Goal: Task Accomplishment & Management: Manage account settings

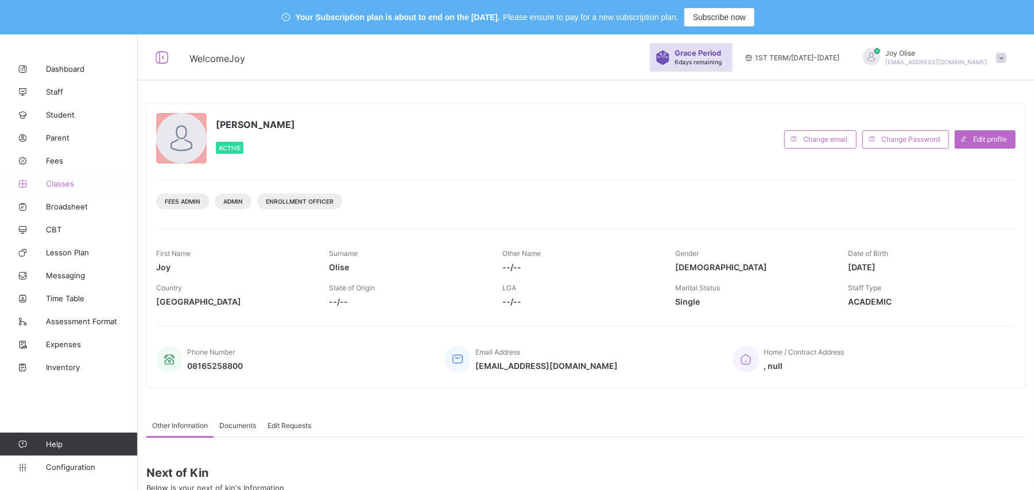
click at [65, 189] on link "Classes" at bounding box center [69, 183] width 138 height 23
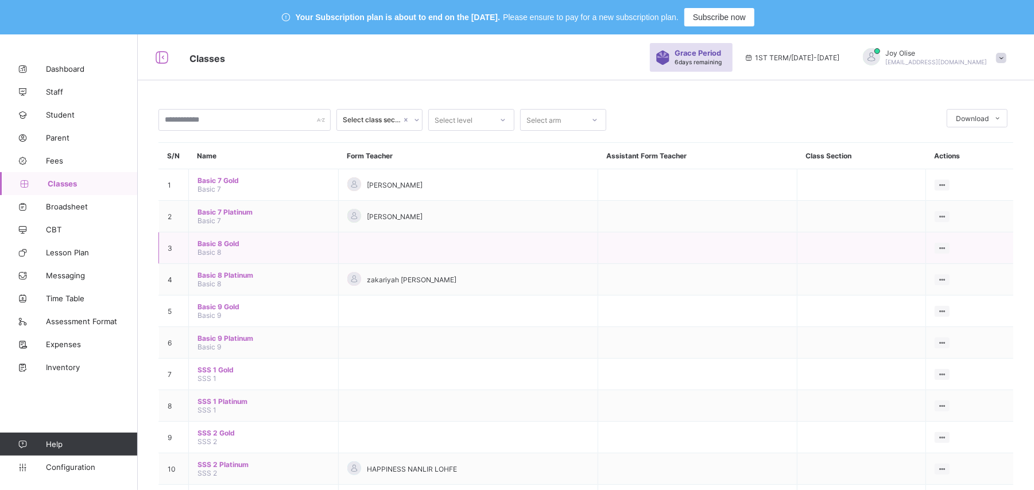
click at [226, 242] on span "Basic 8 Gold" at bounding box center [264, 243] width 132 height 9
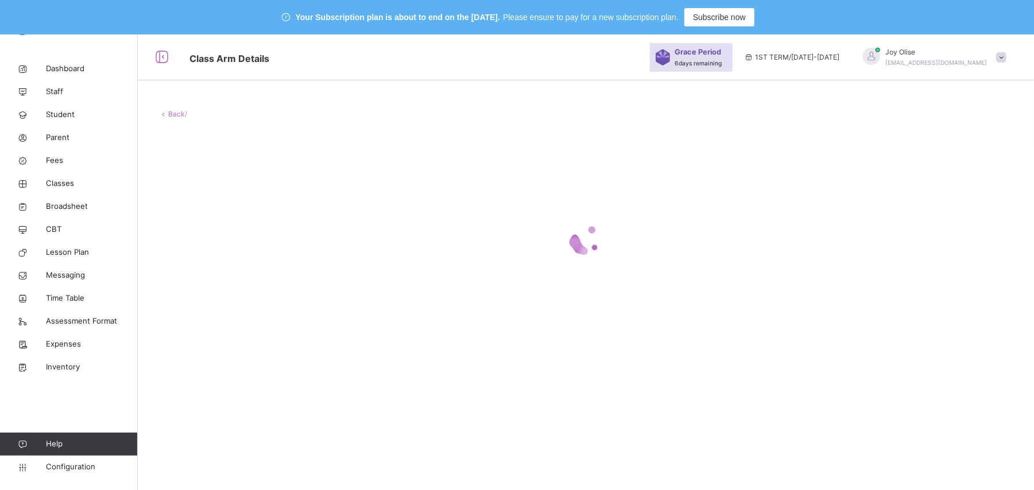
scroll to position [34, 0]
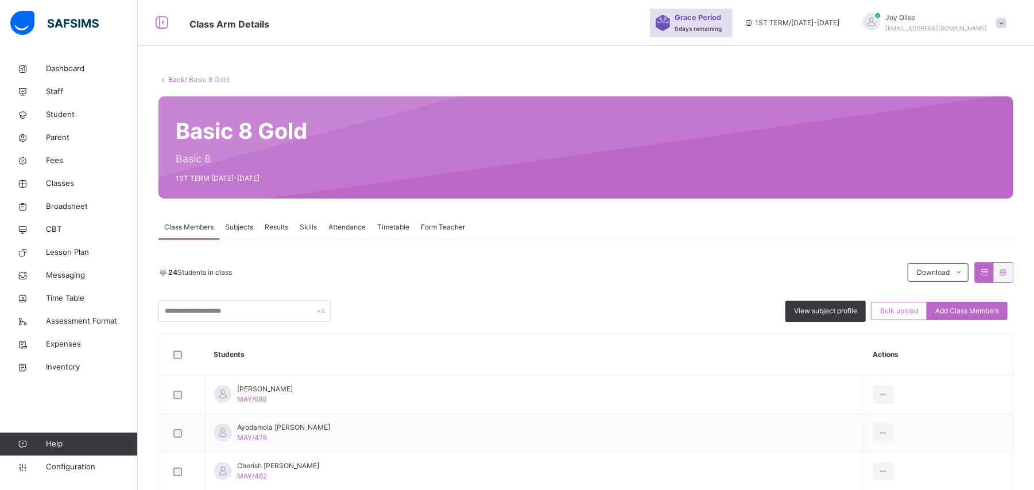
click at [237, 230] on span "Subjects" at bounding box center [239, 227] width 28 height 10
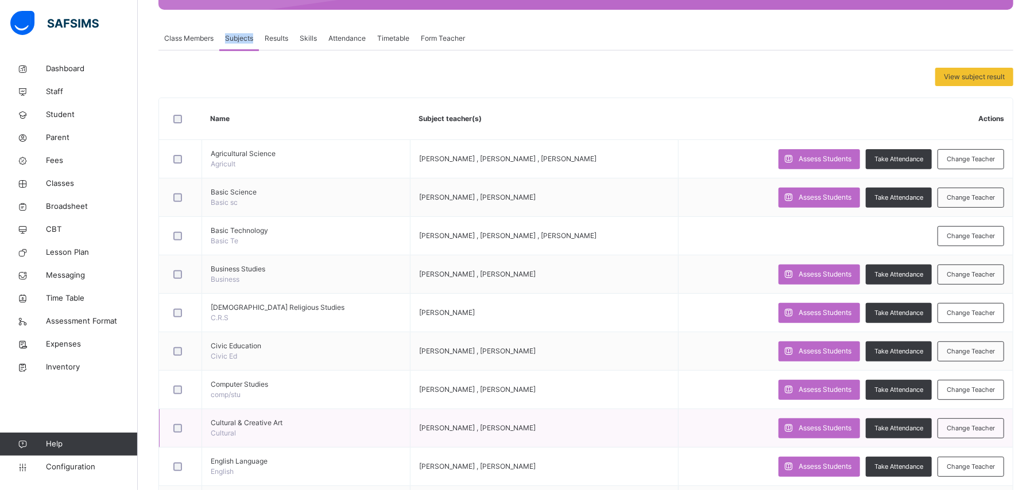
scroll to position [331, 0]
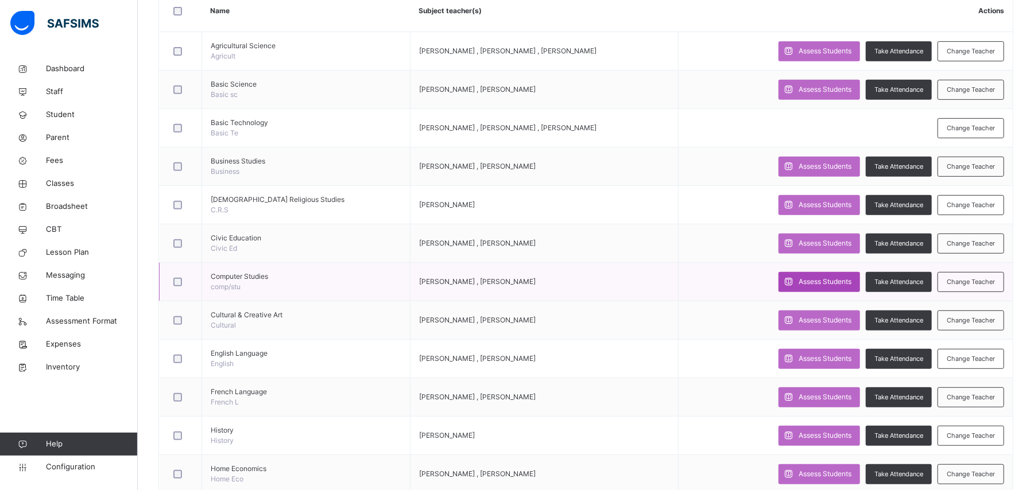
click at [821, 287] on span "Assess Students" at bounding box center [825, 282] width 53 height 10
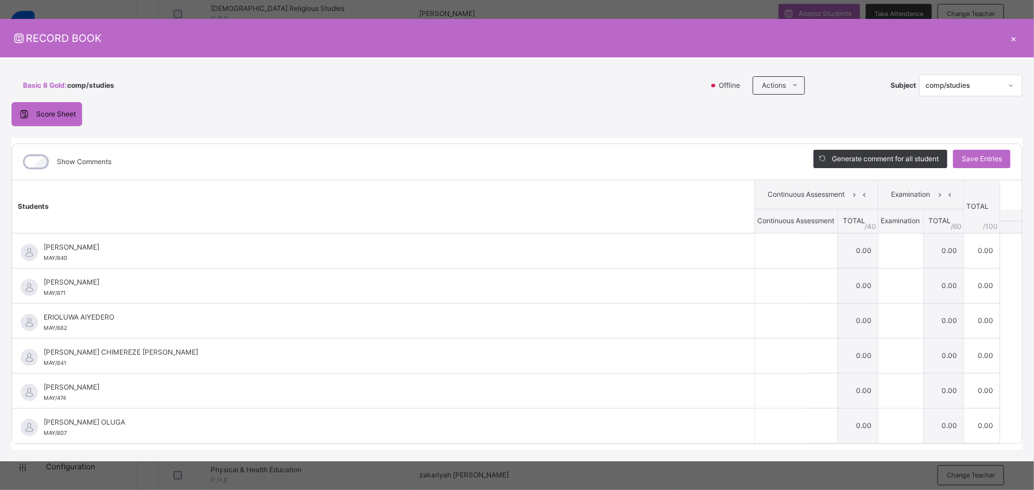
scroll to position [543, 0]
drag, startPoint x: 1025, startPoint y: 187, endPoint x: 1021, endPoint y: 224, distance: 37.5
click at [1023, 191] on div "Basic 8 Gold : comp/studies Offline Actions Download Empty Score Sheet Upload/m…" at bounding box center [517, 259] width 1034 height 404
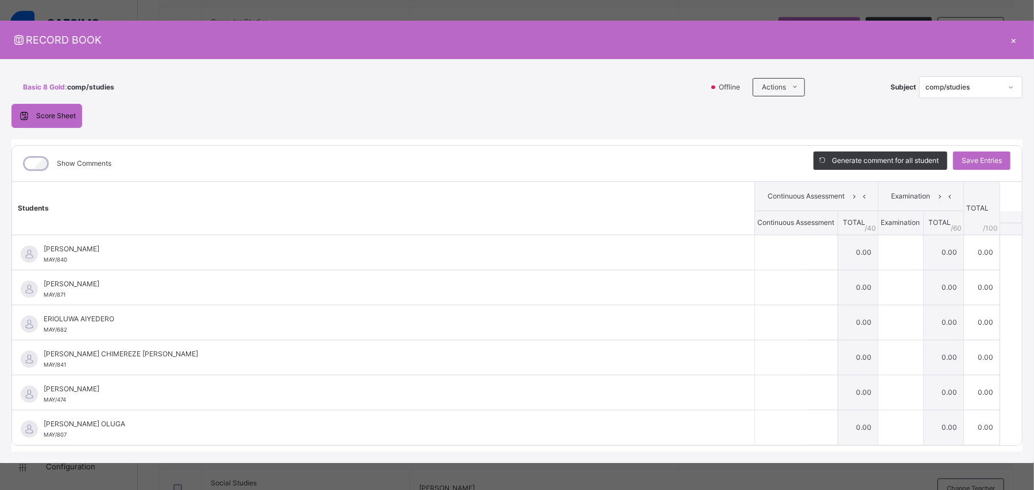
scroll to position [572, 0]
click at [1009, 40] on div "×" at bounding box center [1013, 40] width 17 height 16
click at [1004, 40] on div "Change Teacher" at bounding box center [971, 41] width 67 height 20
click at [0, 0] on div "× Add Subject Teacher Select Teacher Select subject teacher's name Cancel Save" at bounding box center [0, 0] width 0 height 0
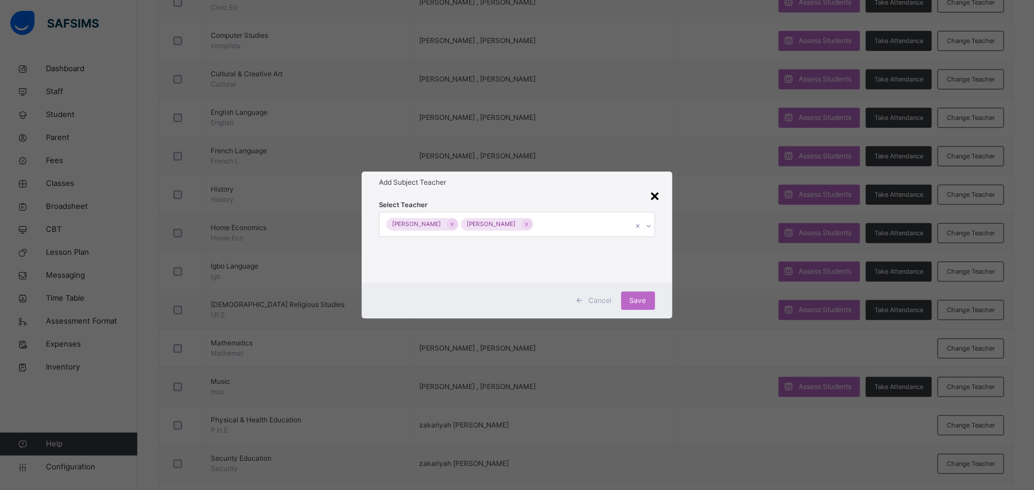
click at [656, 196] on div "×" at bounding box center [655, 195] width 11 height 24
click at [679, 196] on td "Assess Students Take Attendance Change Teacher" at bounding box center [846, 195] width 334 height 38
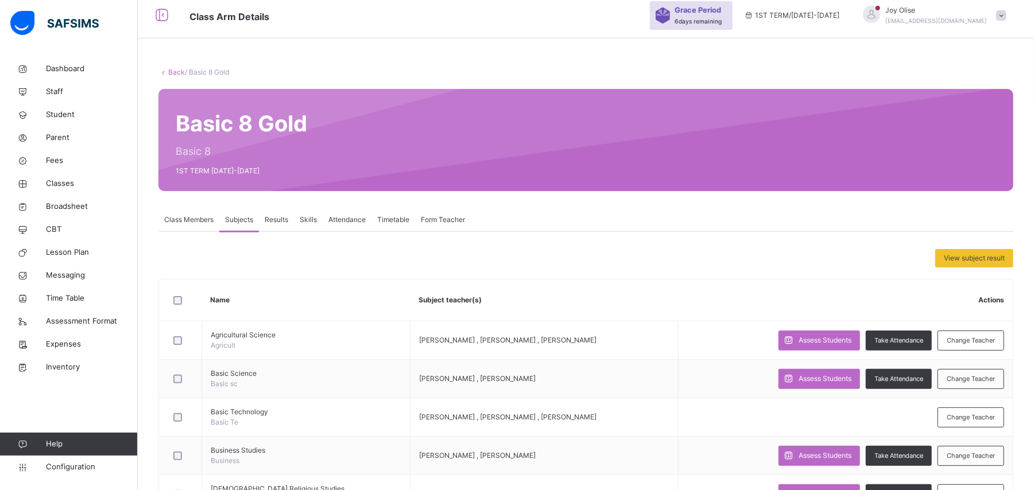
scroll to position [30, 0]
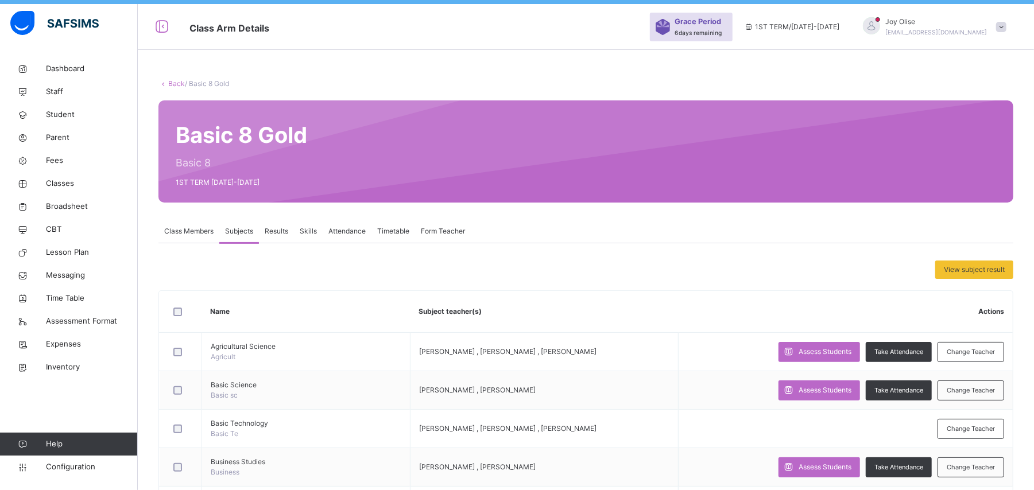
click at [176, 84] on link "Back" at bounding box center [176, 83] width 17 height 9
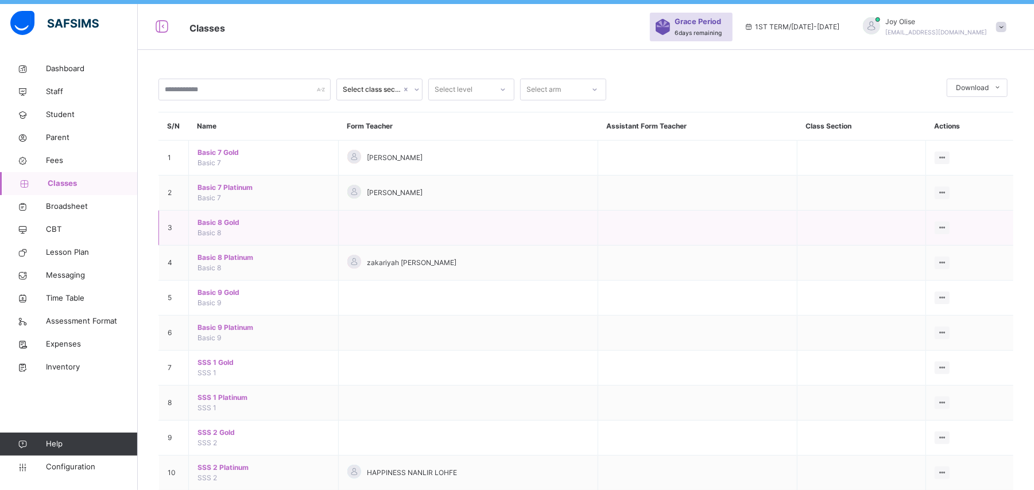
click at [210, 223] on span "Basic 8 Gold" at bounding box center [264, 223] width 132 height 10
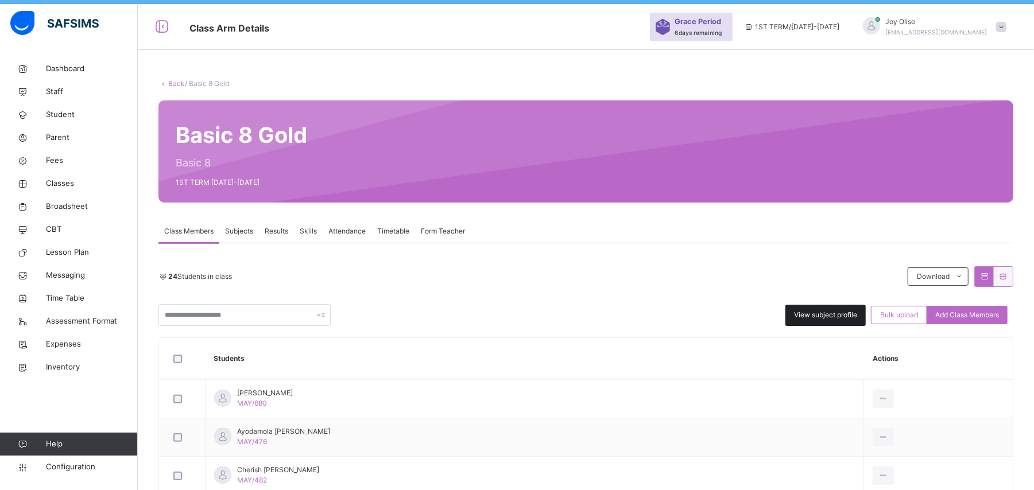
click at [820, 318] on span "View subject profile" at bounding box center [825, 315] width 63 height 10
click at [835, 322] on div "View subject profile" at bounding box center [825, 315] width 80 height 21
drag, startPoint x: 835, startPoint y: 322, endPoint x: 811, endPoint y: 311, distance: 26.2
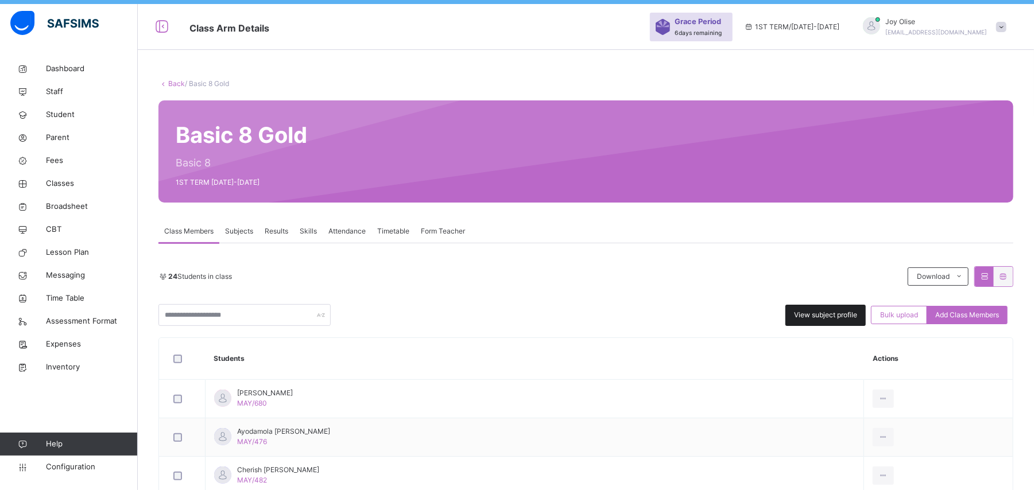
click at [834, 322] on div "View subject profile" at bounding box center [825, 315] width 80 height 21
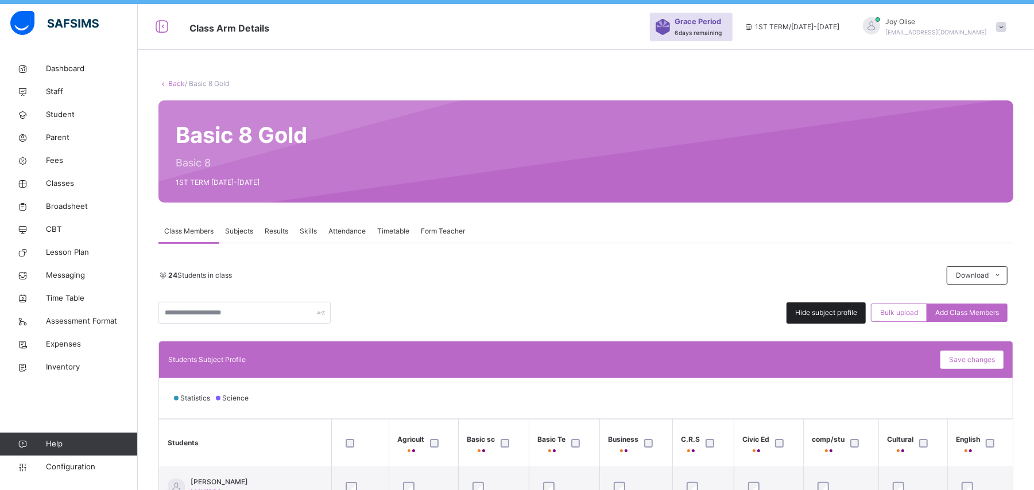
click at [811, 312] on span "Hide subject profile" at bounding box center [826, 313] width 62 height 10
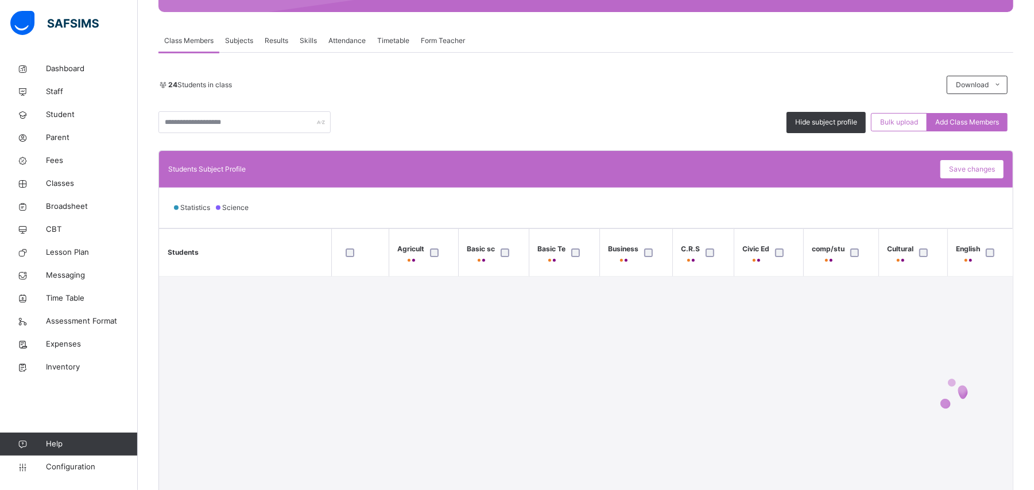
scroll to position [222, 0]
click at [1031, 305] on div "Back / Basic 8 Gold Basic 8 Gold Basic 8 1ST TERM [DATE]-[DATE] Class Members S…" at bounding box center [586, 208] width 896 height 676
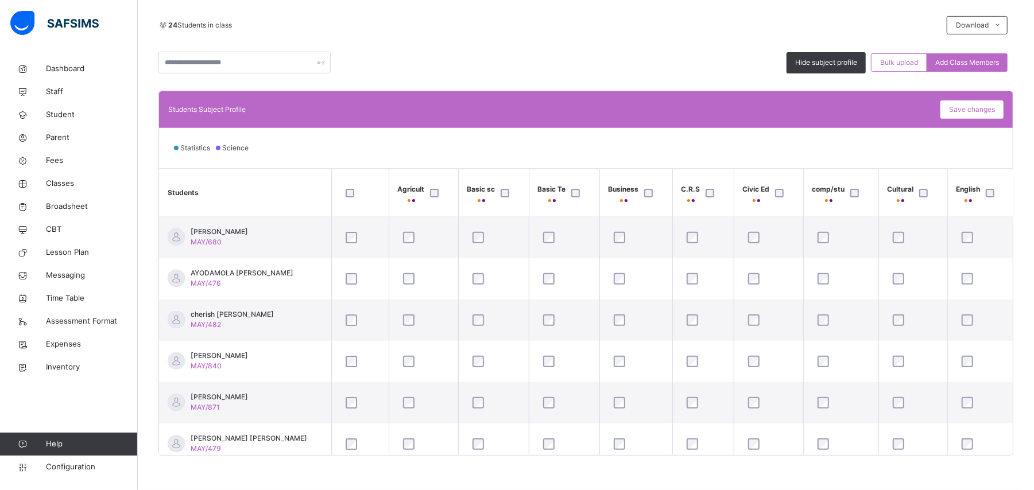
scroll to position [271, 0]
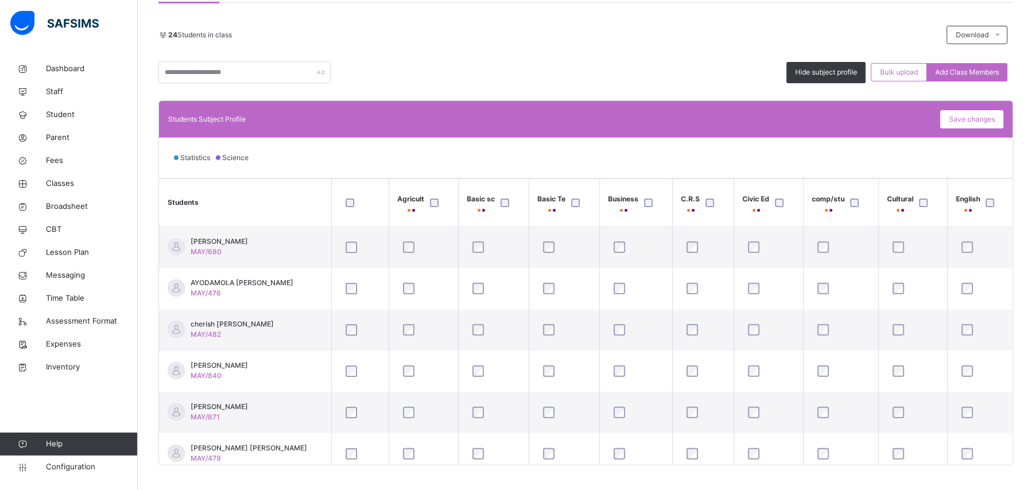
click at [428, 201] on div at bounding box center [437, 203] width 19 height 9
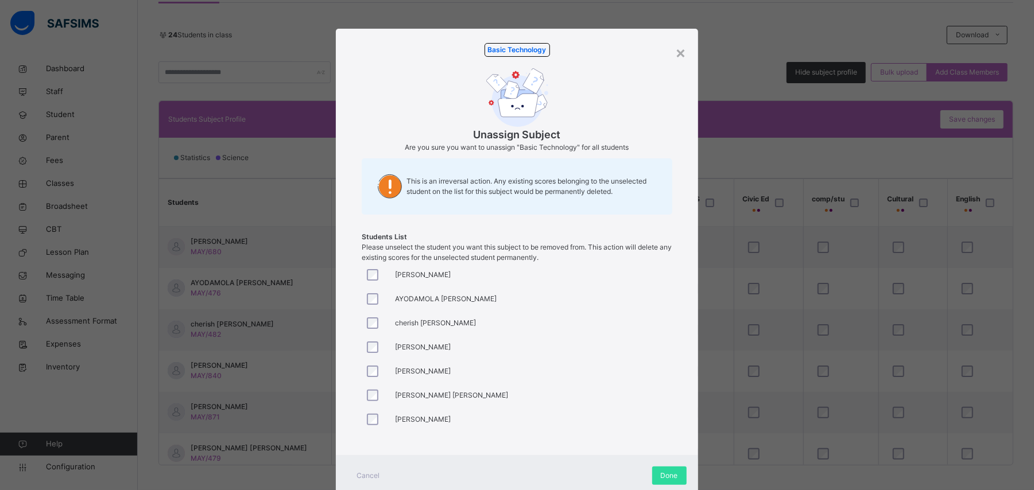
click at [577, 204] on div "This is an irreversal action. Any existing scores belonging to the unselected s…" at bounding box center [517, 186] width 310 height 56
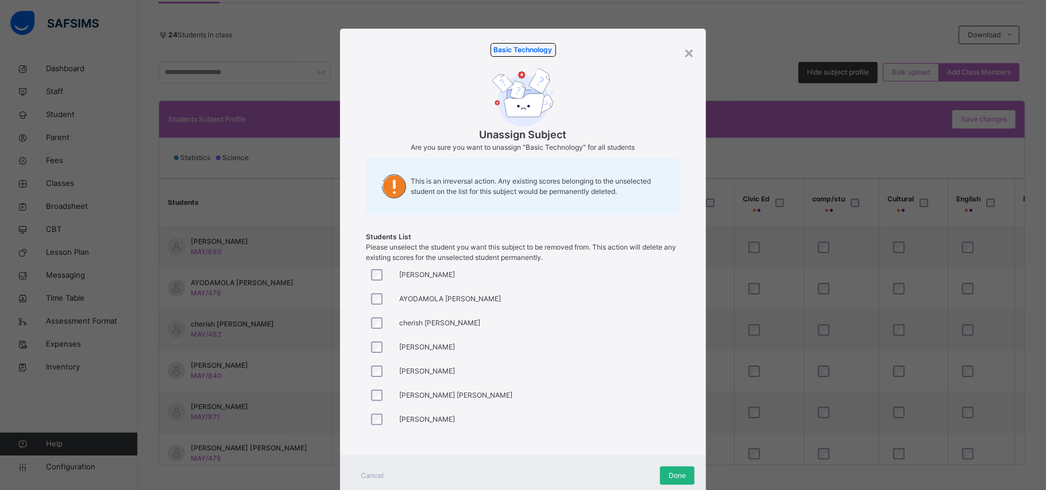
click at [674, 472] on span "Done" at bounding box center [676, 476] width 17 height 10
click at [674, 472] on div "Back / Basic 8 Gold Basic 8 Gold Basic 8 1ST TERM [DATE]-[DATE] Class Members S…" at bounding box center [592, 160] width 908 height 679
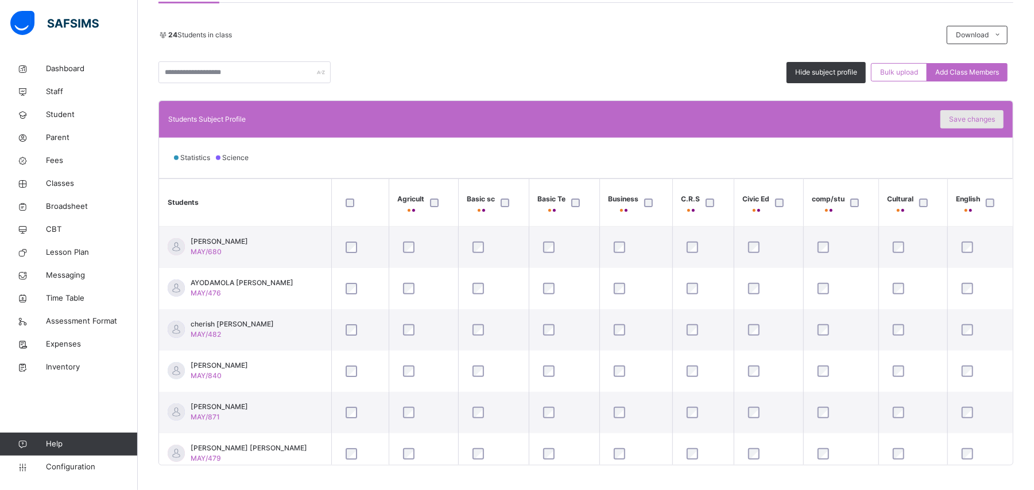
click at [977, 118] on span "Save changes" at bounding box center [972, 119] width 46 height 10
click at [972, 122] on div "Save changes" at bounding box center [972, 119] width 63 height 18
click at [972, 122] on span "Save changes" at bounding box center [972, 119] width 46 height 10
click at [56, 182] on span "Classes" at bounding box center [92, 183] width 92 height 11
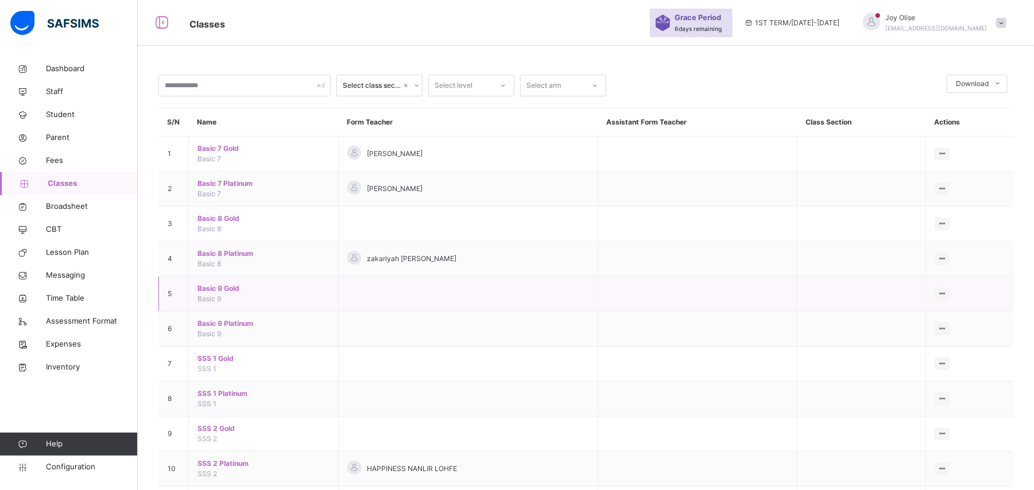
scroll to position [132, 0]
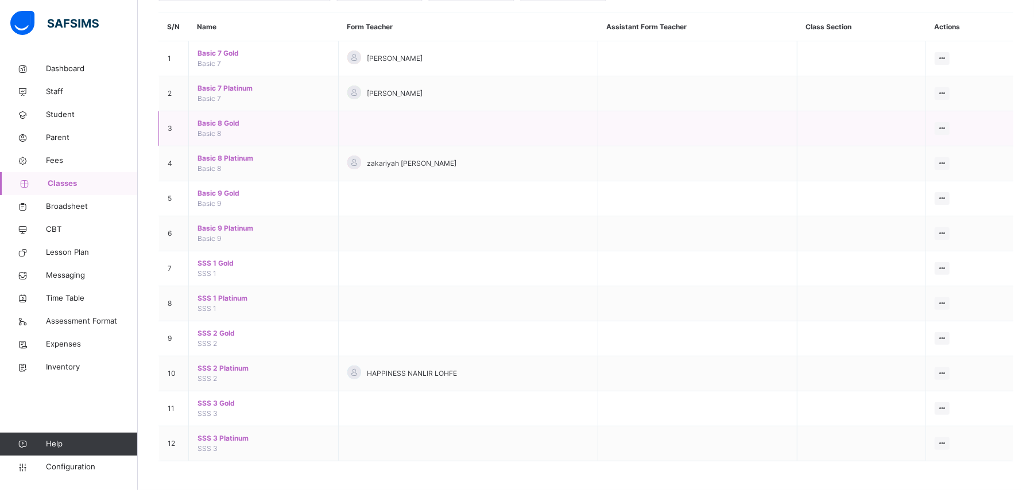
click at [217, 120] on span "Basic 8 Gold" at bounding box center [264, 123] width 132 height 10
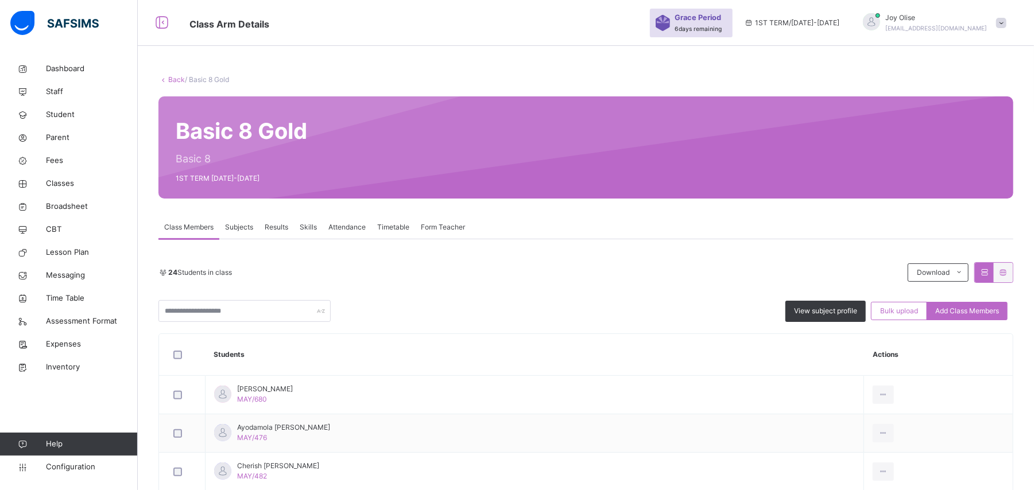
scroll to position [132, 0]
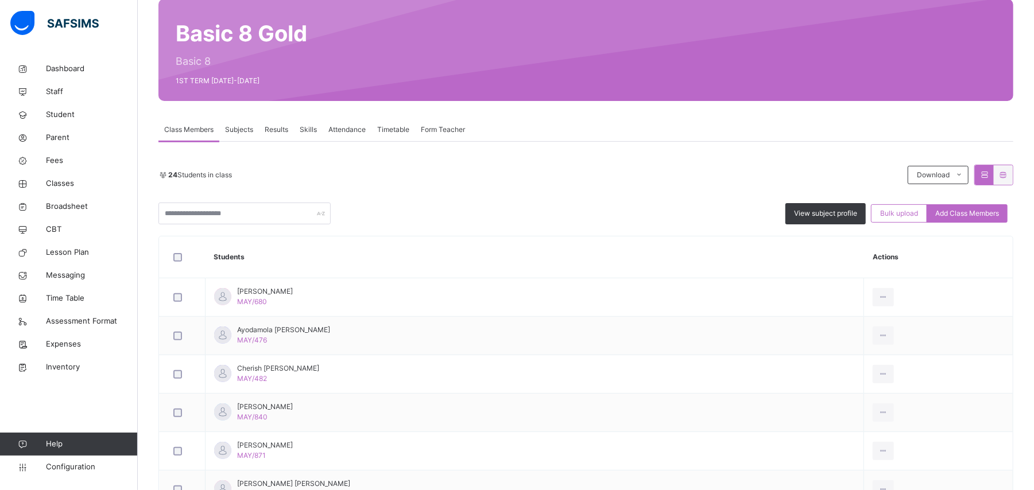
click at [242, 131] on span "Subjects" at bounding box center [239, 130] width 28 height 10
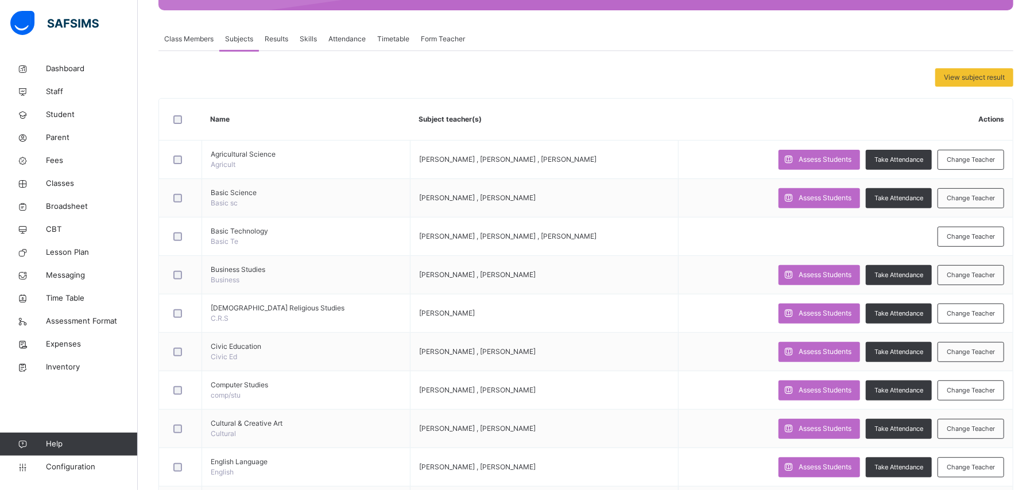
scroll to position [229, 0]
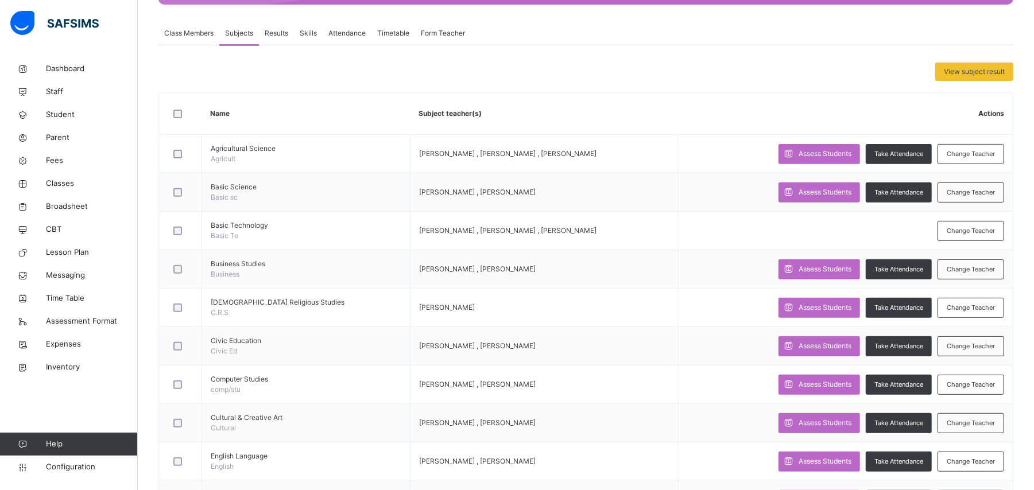
click at [184, 29] on span "Class Members" at bounding box center [188, 33] width 49 height 10
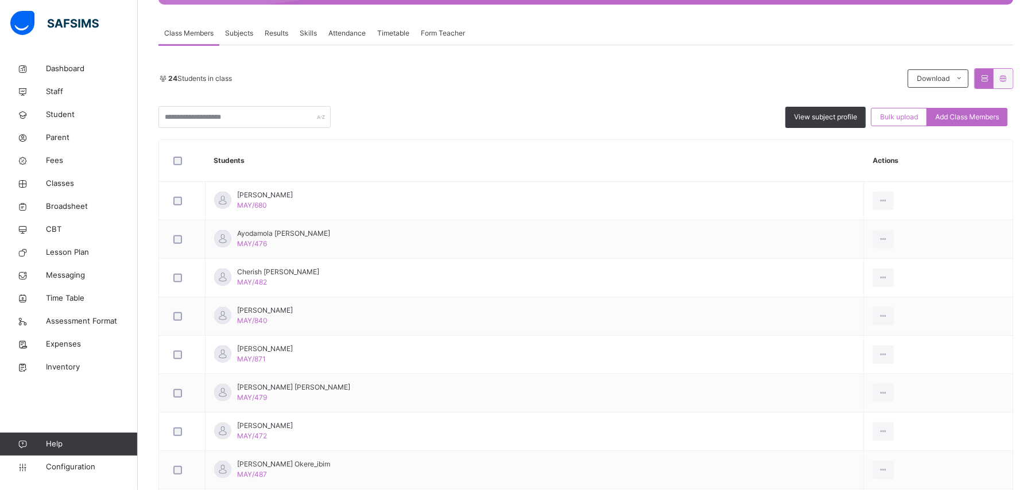
click at [246, 30] on span "Subjects" at bounding box center [239, 33] width 28 height 10
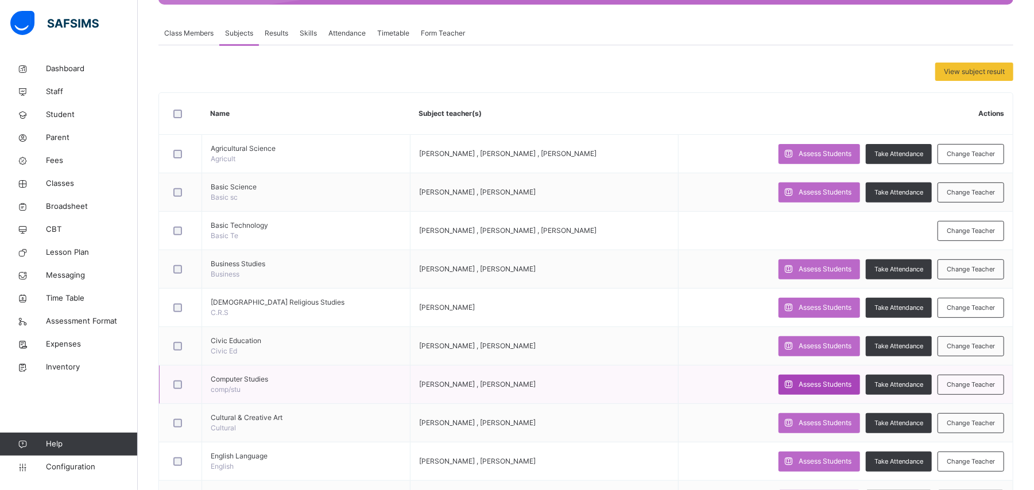
click at [814, 388] on span "Assess Students" at bounding box center [825, 385] width 53 height 10
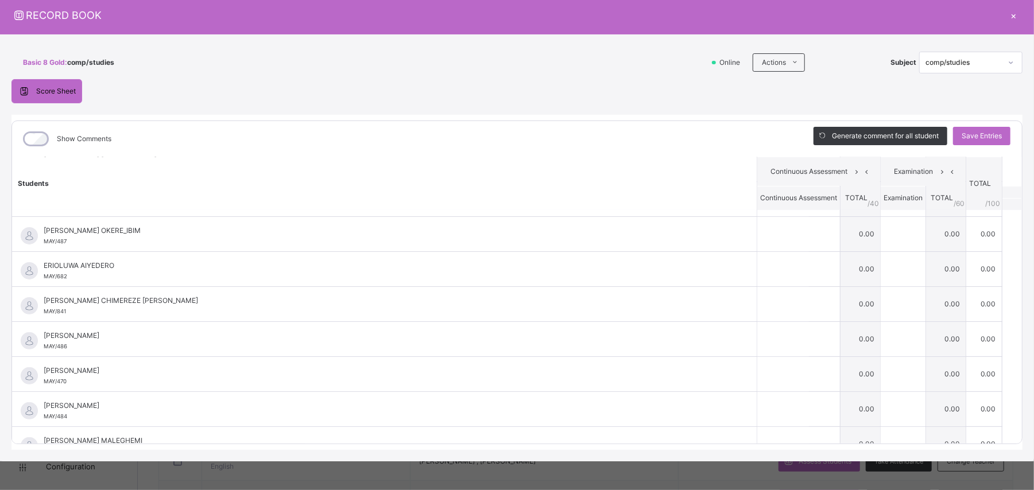
scroll to position [241, 0]
drag, startPoint x: 1009, startPoint y: 228, endPoint x: 1025, endPoint y: 297, distance: 71.2
click at [1025, 297] on div "Basic 8 Gold : comp/studies Online Actions Download Empty Score Sheet Upload/ma…" at bounding box center [517, 247] width 1034 height 427
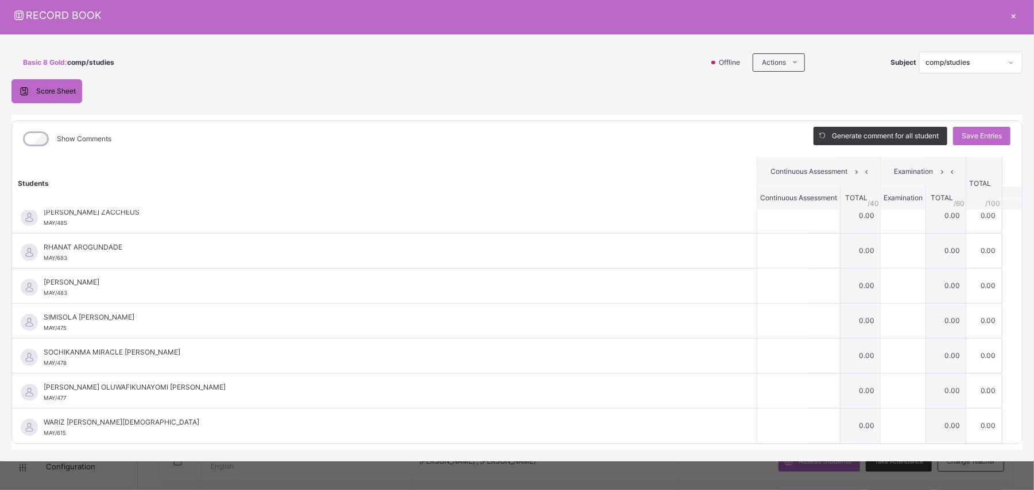
scroll to position [612, 0]
click at [1027, 435] on div "Basic 8 Gold : comp/studies Offline Actions Download Empty Score Sheet Upload/m…" at bounding box center [517, 247] width 1034 height 427
click at [1017, 412] on div "Basic 8 Gold : comp/studies Online Actions Download Empty Score Sheet Upload/ma…" at bounding box center [517, 247] width 1034 height 427
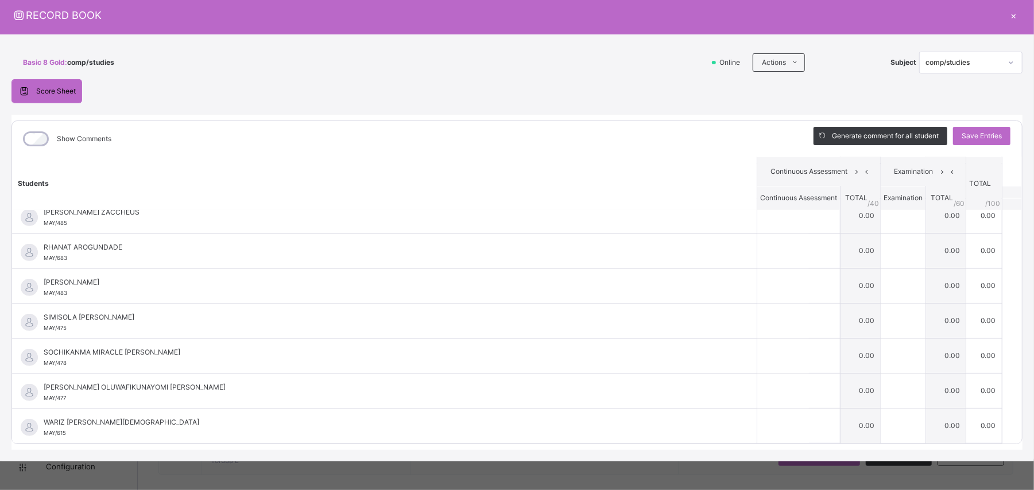
click at [1012, 12] on div "×" at bounding box center [1013, 15] width 17 height 16
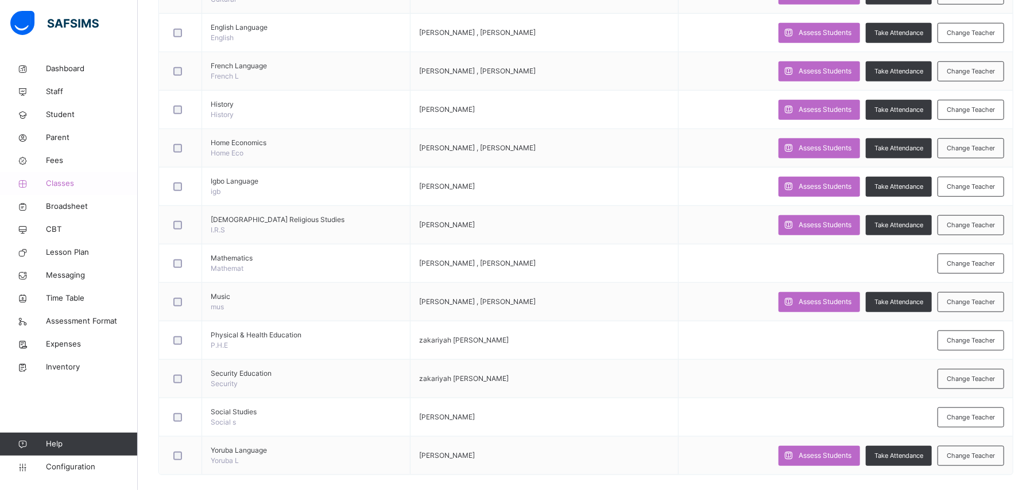
click at [64, 187] on span "Classes" at bounding box center [92, 183] width 92 height 11
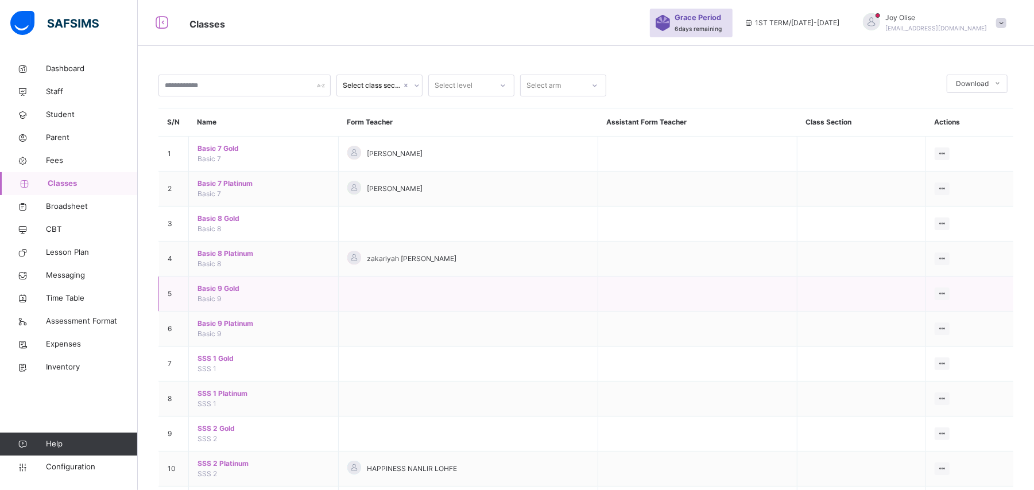
scroll to position [132, 0]
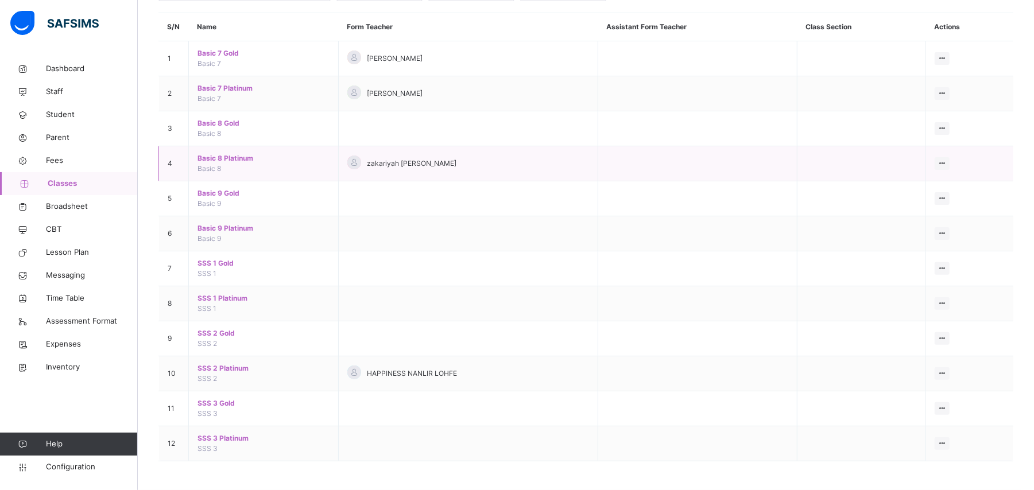
click at [230, 158] on span "Basic 8 Platinum" at bounding box center [264, 158] width 132 height 10
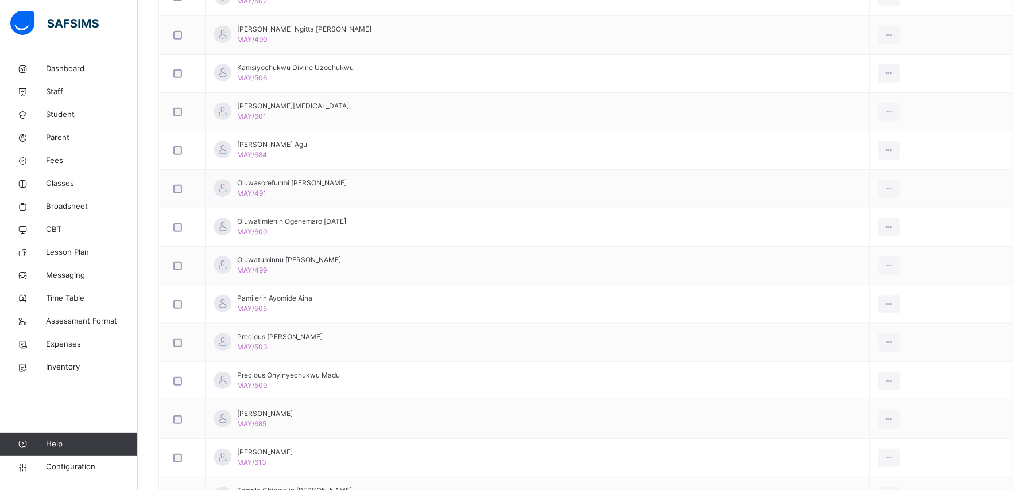
scroll to position [659, 0]
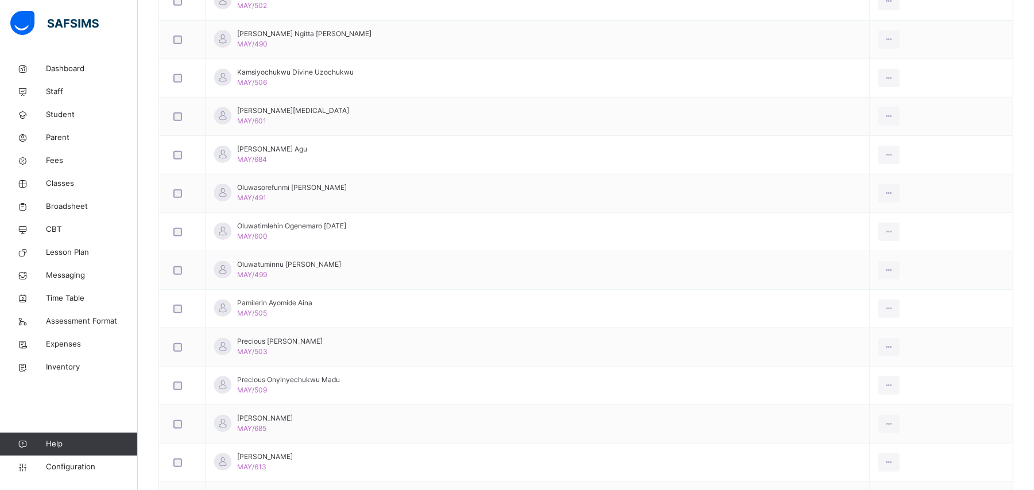
click at [1032, 343] on div "Back / Basic 8 Platinum Basic 8 Platinum Basic 8 1ST TERM [DATE]-[DATE] Class M…" at bounding box center [586, 85] width 896 height 1305
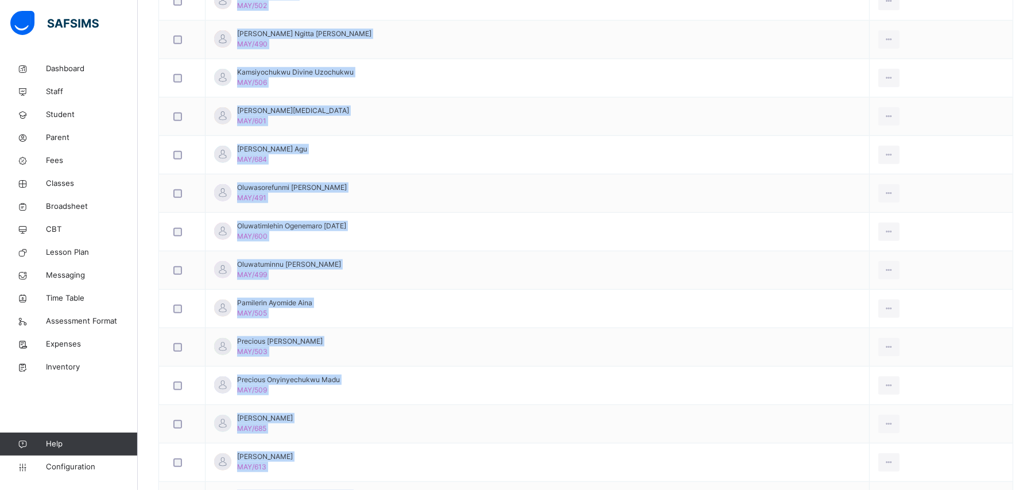
click at [1032, 343] on div "Back / Basic 8 Platinum Basic 8 Platinum Basic 8 1ST TERM [DATE]-[DATE] Class M…" at bounding box center [586, 85] width 896 height 1305
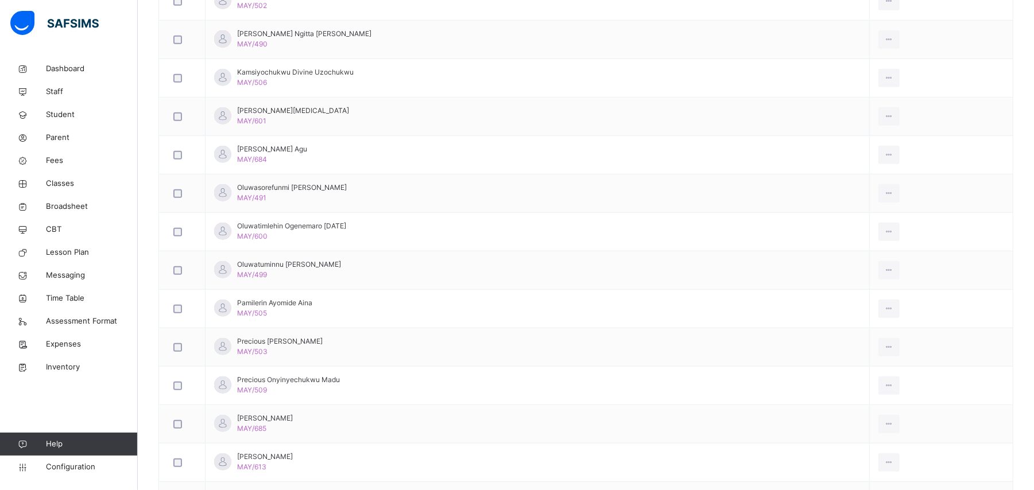
click at [1032, 343] on div "Back / Basic 8 Platinum Basic 8 Platinum Basic 8 1ST TERM [DATE]-[DATE] Class M…" at bounding box center [586, 85] width 896 height 1305
click at [621, 315] on td "Pamilerin Ayomide Aina MAY/505" at bounding box center [538, 309] width 664 height 38
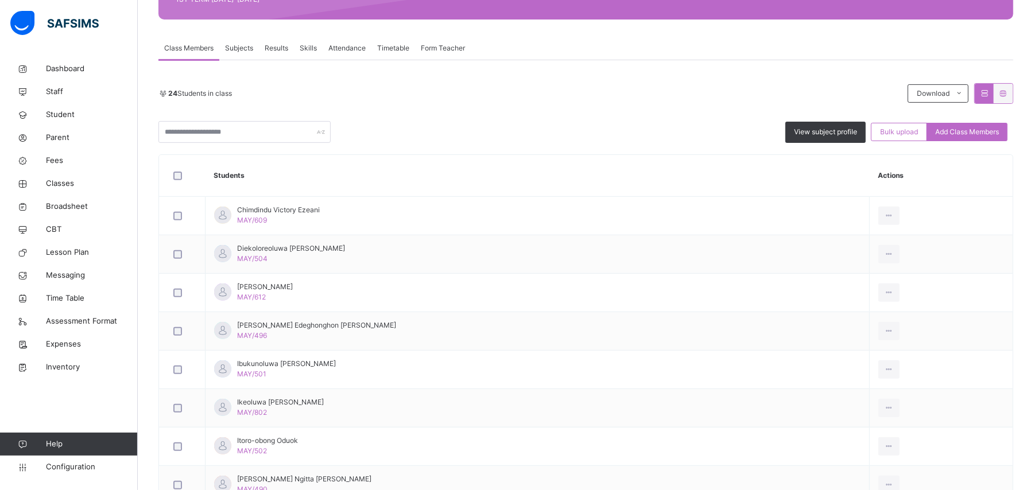
scroll to position [176, 0]
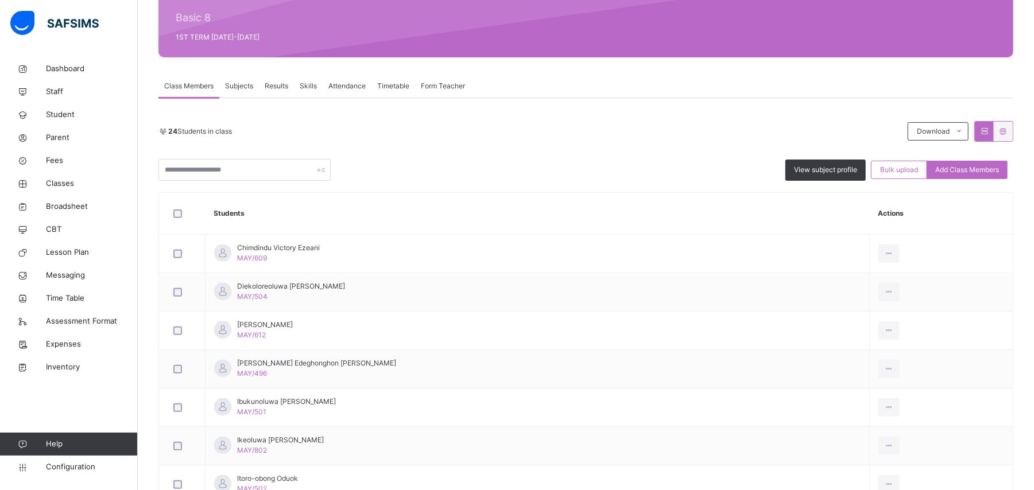
click at [230, 84] on span "Subjects" at bounding box center [239, 86] width 28 height 10
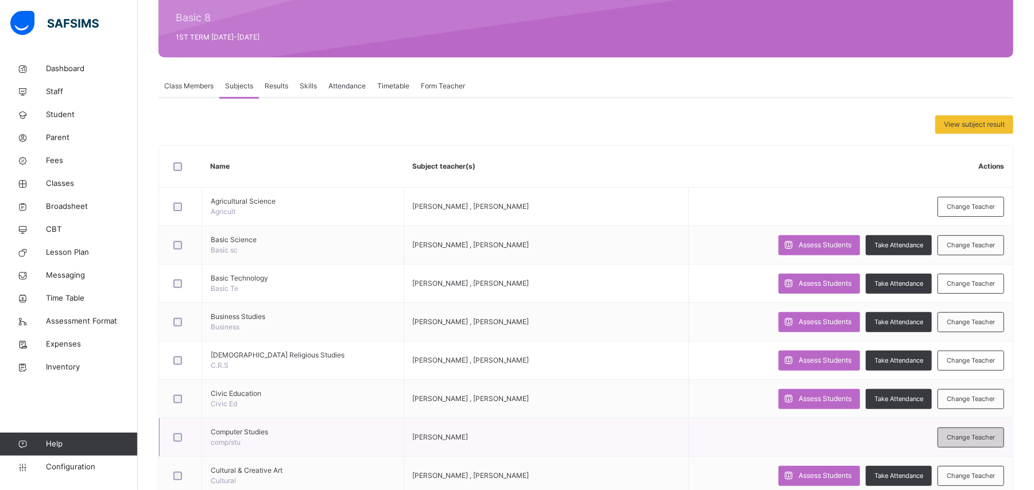
click at [972, 441] on span "Change Teacher" at bounding box center [971, 438] width 48 height 10
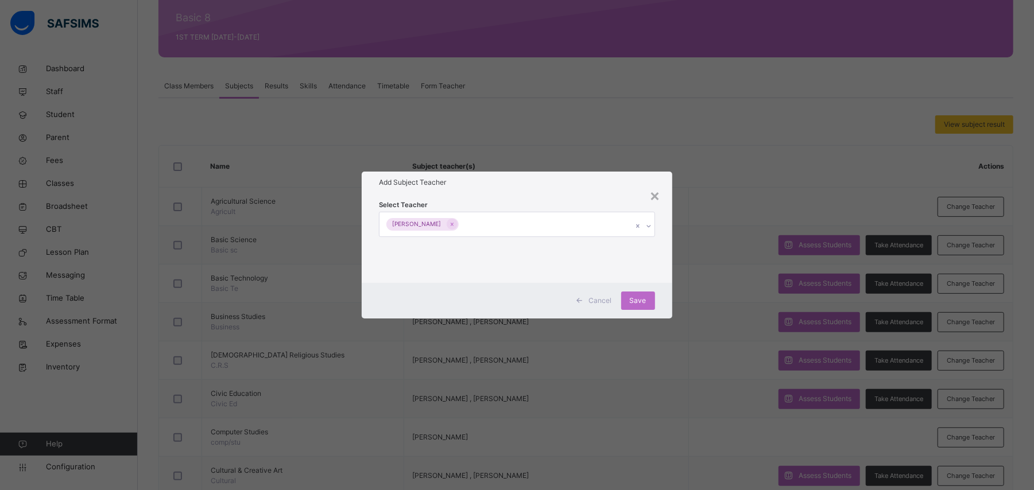
click at [497, 221] on div "[PERSON_NAME]" at bounding box center [506, 224] width 253 height 24
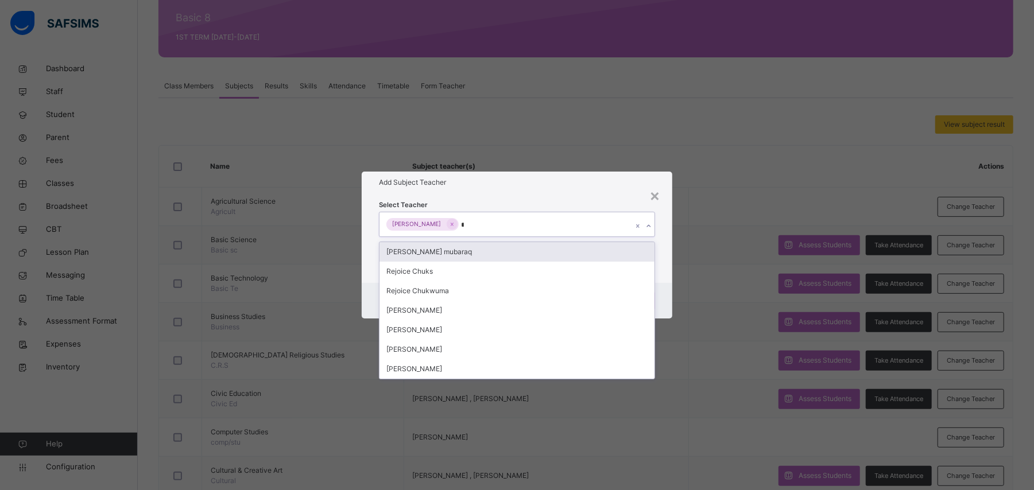
type input "**"
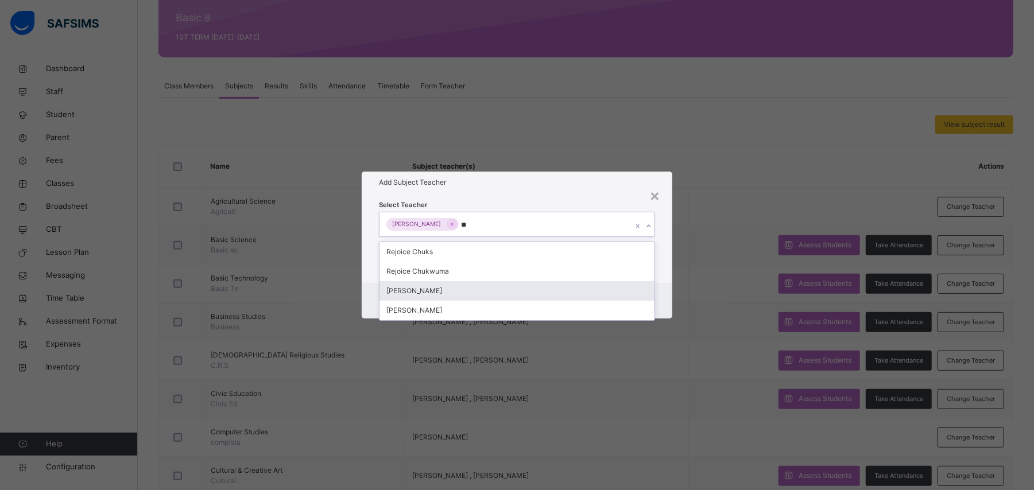
click at [432, 292] on div "[PERSON_NAME]" at bounding box center [517, 291] width 274 height 20
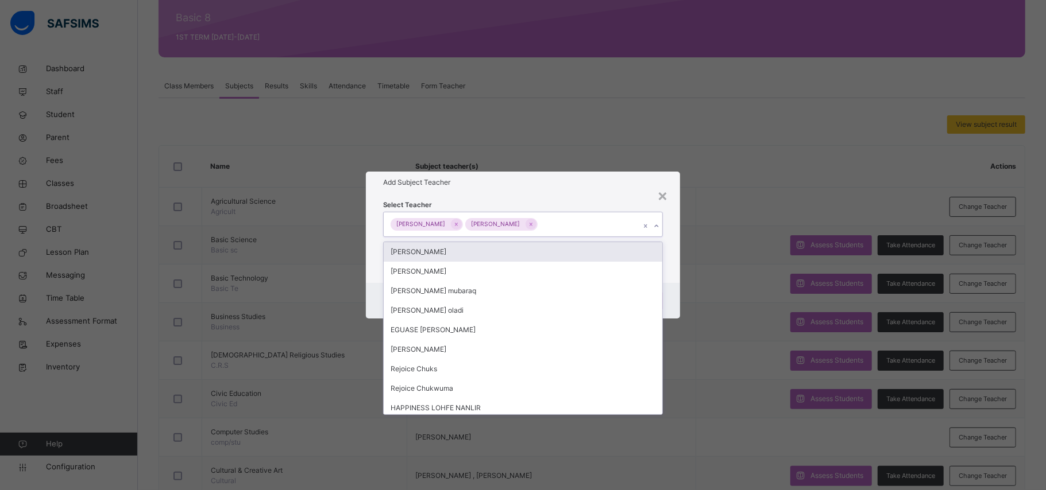
click at [517, 191] on div "Add Subject Teacher" at bounding box center [523, 183] width 314 height 22
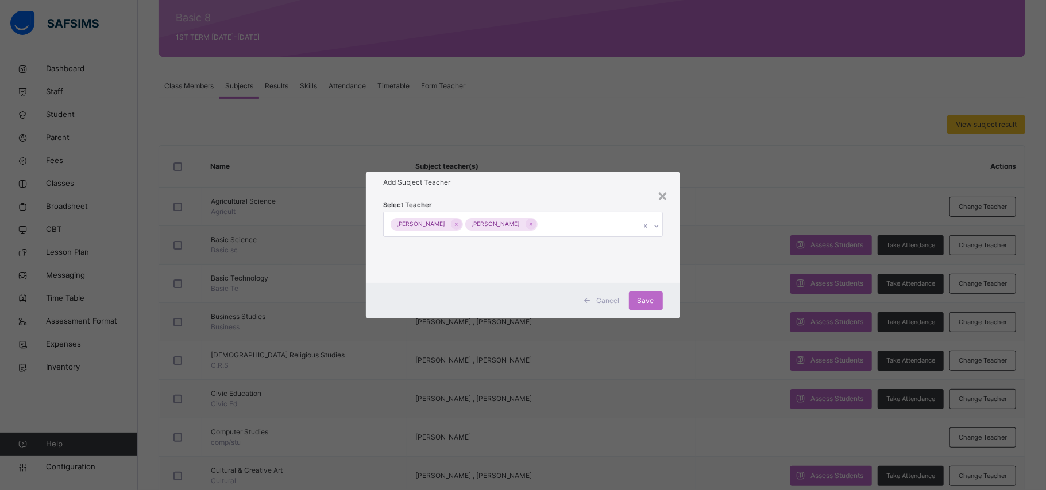
click at [517, 194] on div "Select Teacher [PERSON_NAME] [PERSON_NAME]" at bounding box center [523, 238] width 314 height 90
click at [655, 303] on div "Save" at bounding box center [646, 301] width 34 height 18
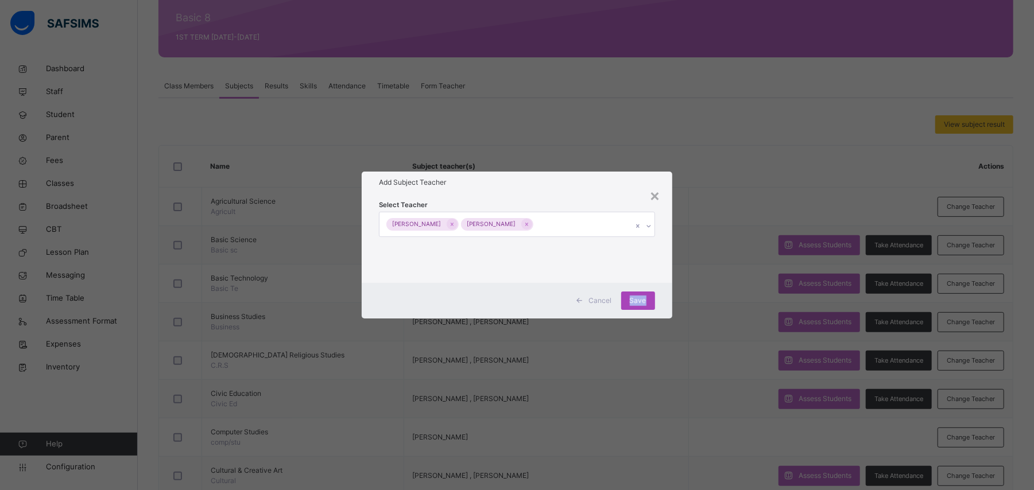
click at [641, 306] on div "Save" at bounding box center [638, 301] width 34 height 18
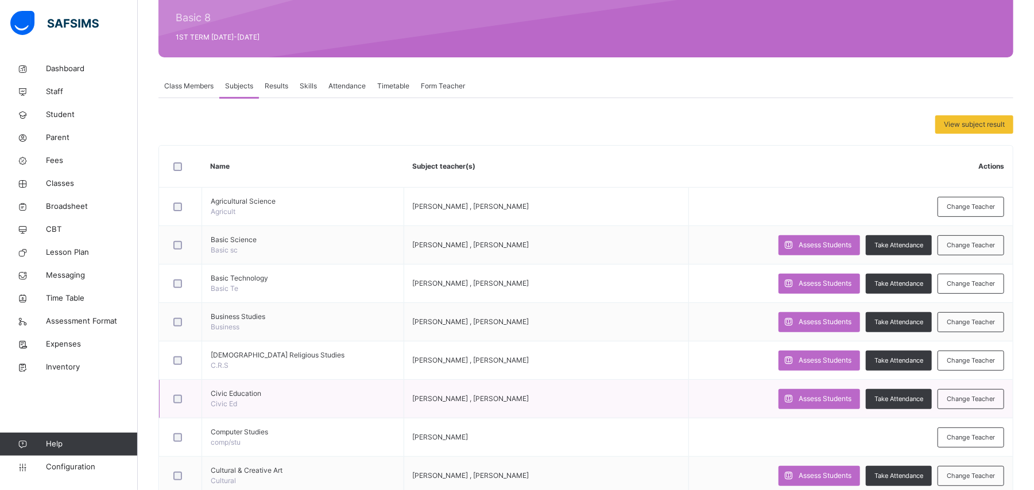
click at [689, 380] on td "Assess Students Take Attendance Change Teacher" at bounding box center [851, 399] width 324 height 38
click at [634, 416] on td "[PERSON_NAME] , [PERSON_NAME]" at bounding box center [546, 399] width 285 height 38
click at [856, 446] on td "Change Teacher" at bounding box center [851, 438] width 324 height 38
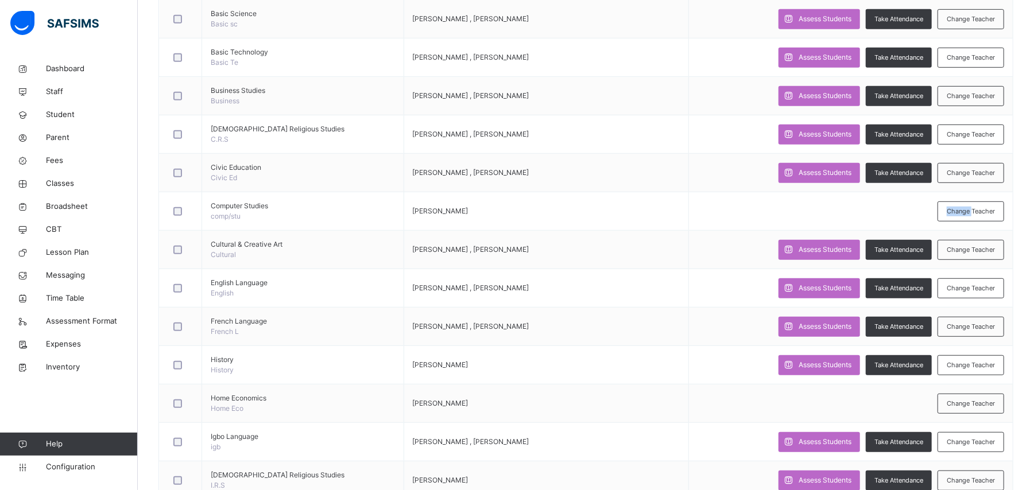
scroll to position [409, 0]
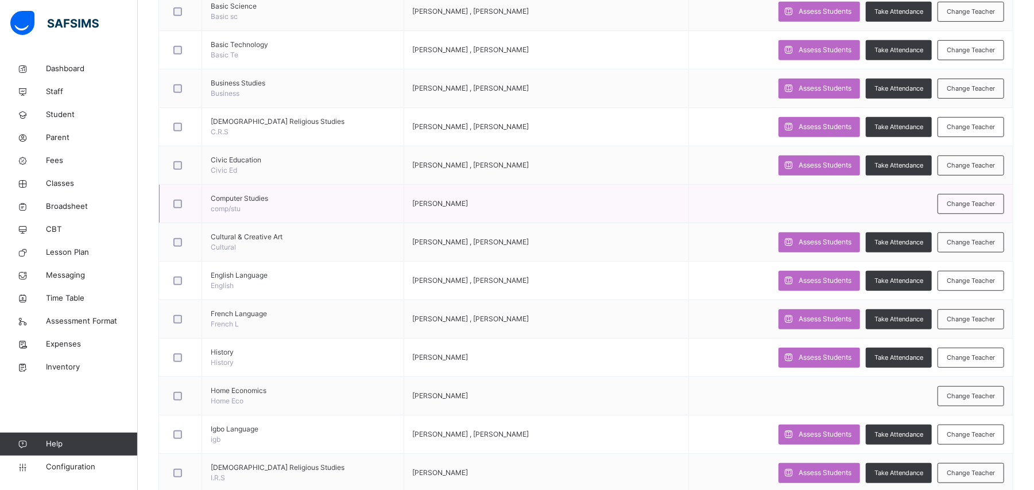
click at [823, 193] on td "Change Teacher" at bounding box center [851, 204] width 324 height 38
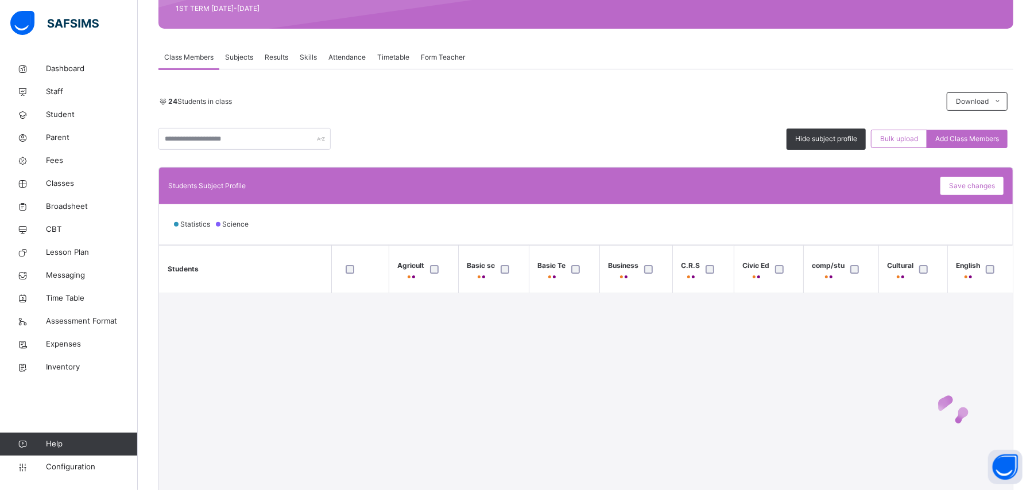
scroll to position [204, 0]
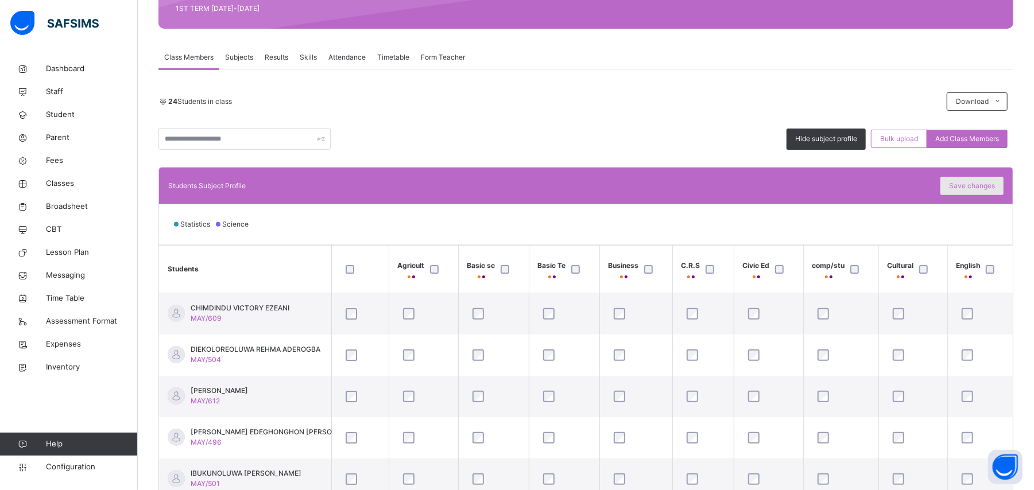
click at [993, 185] on span "Save changes" at bounding box center [972, 186] width 46 height 10
click at [972, 189] on div "Save changes" at bounding box center [972, 186] width 63 height 18
click at [970, 186] on div "Save changes" at bounding box center [972, 186] width 63 height 18
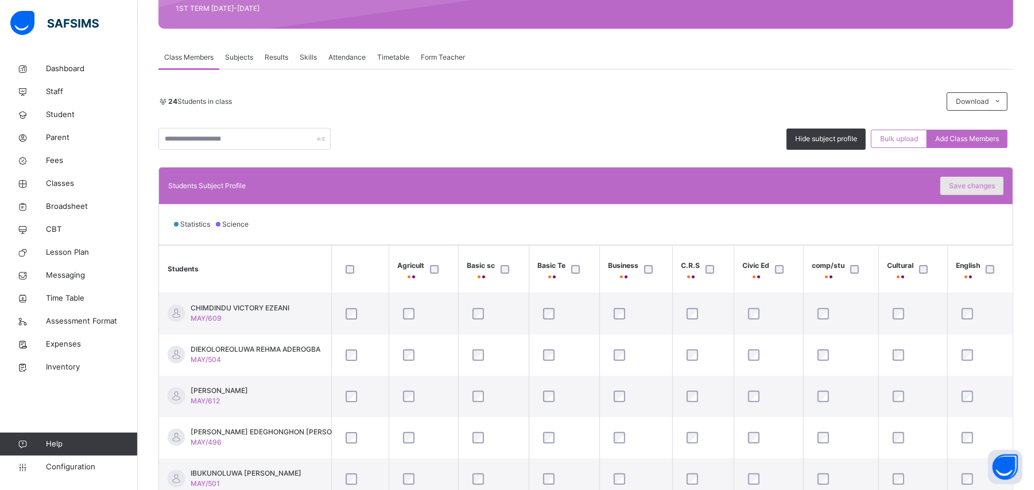
click at [968, 188] on span "Save changes" at bounding box center [972, 186] width 46 height 10
click at [196, 64] on div "Class Members" at bounding box center [188, 57] width 61 height 23
click at [270, 115] on div "0 Students in class Download Pdf Report Excel Report Hide subject profile Bulk …" at bounding box center [585, 120] width 855 height 57
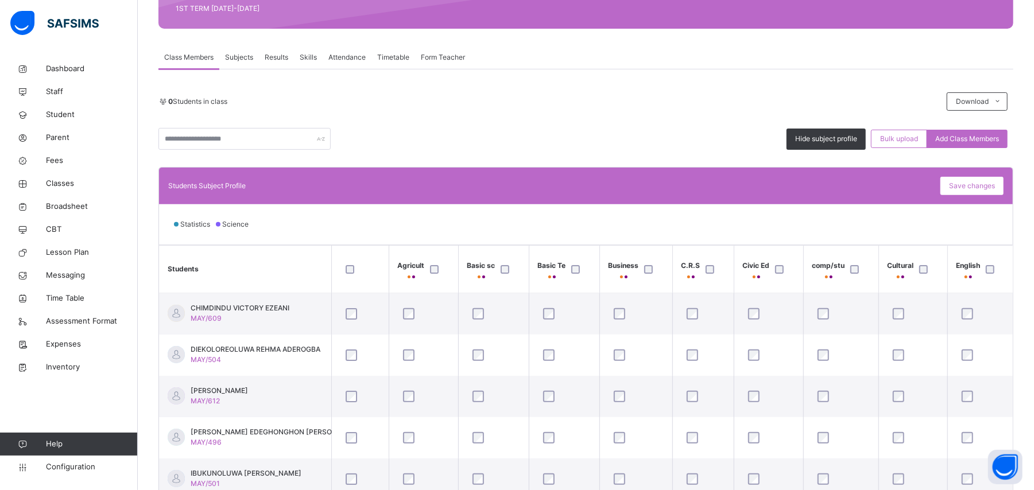
click at [175, 60] on span "Class Members" at bounding box center [188, 57] width 49 height 10
click at [233, 54] on span "Subjects" at bounding box center [239, 57] width 28 height 10
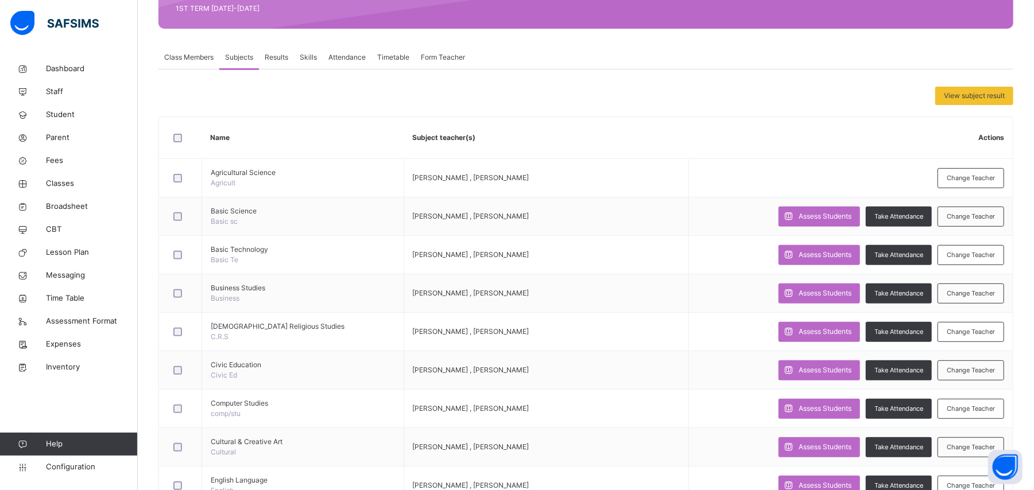
click at [203, 59] on span "Class Members" at bounding box center [188, 57] width 49 height 10
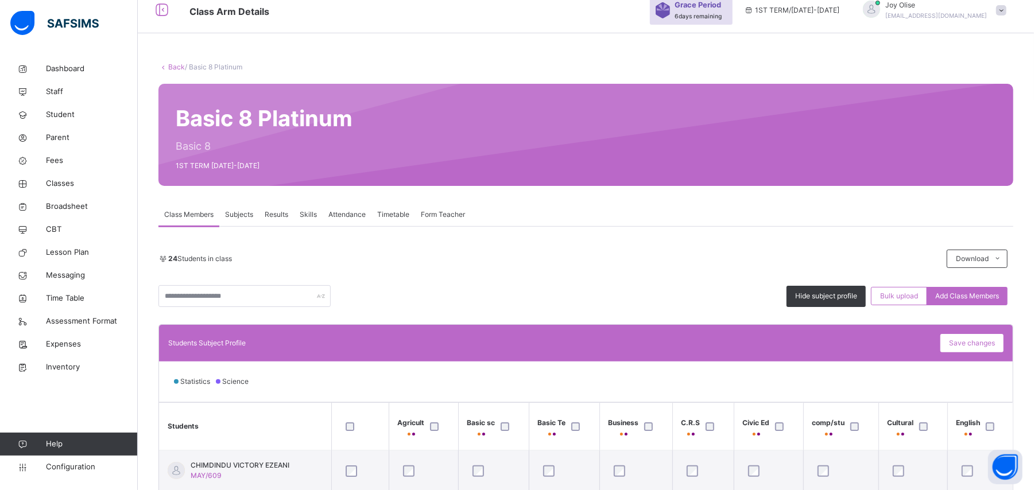
scroll to position [46, 0]
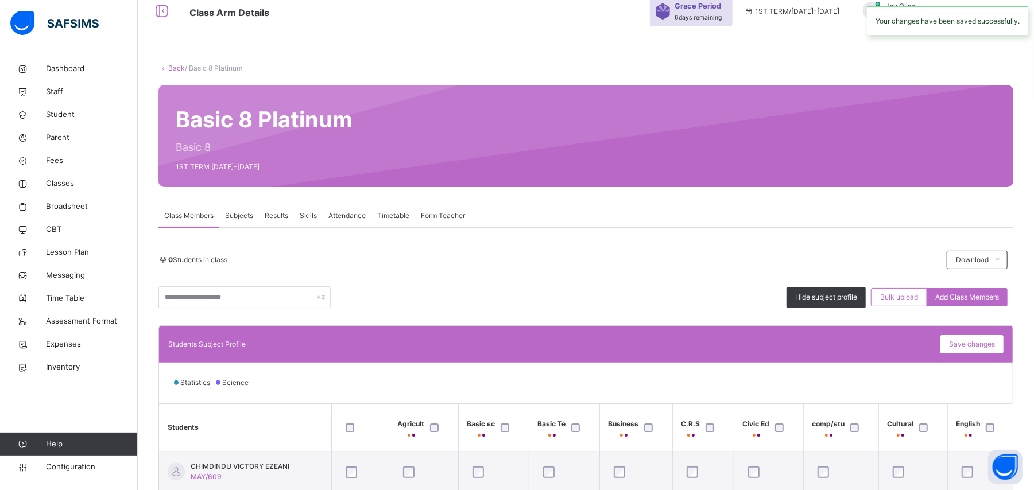
click at [172, 64] on link "Back" at bounding box center [176, 68] width 17 height 9
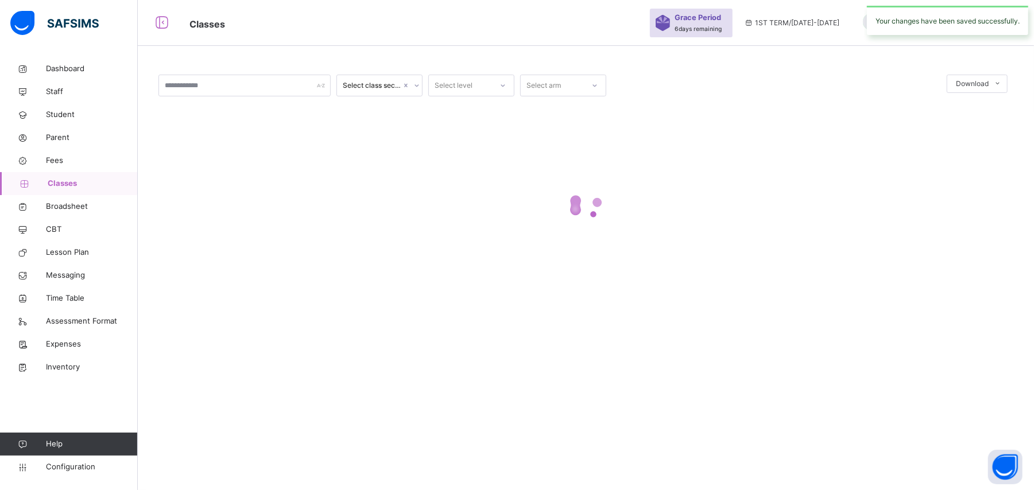
scroll to position [46, 0]
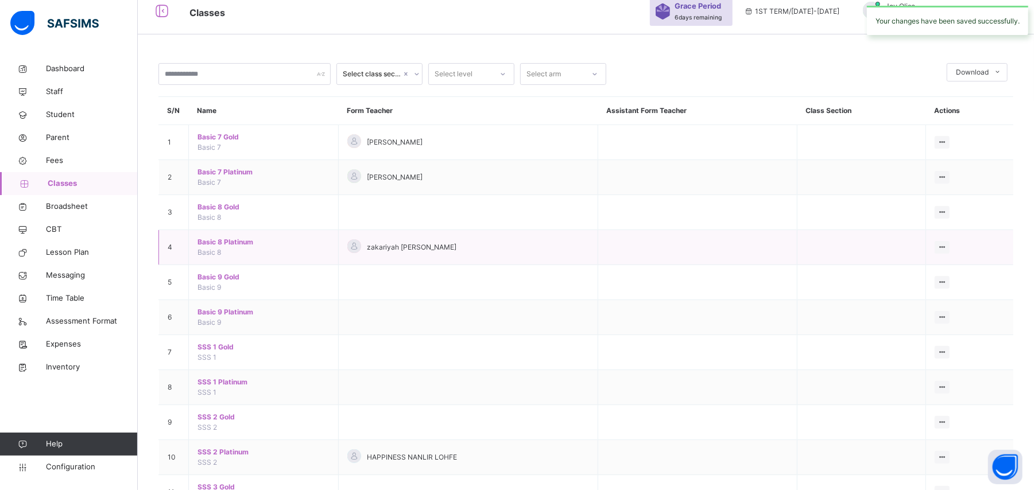
click at [226, 242] on span "Basic 8 Platinum" at bounding box center [264, 242] width 132 height 10
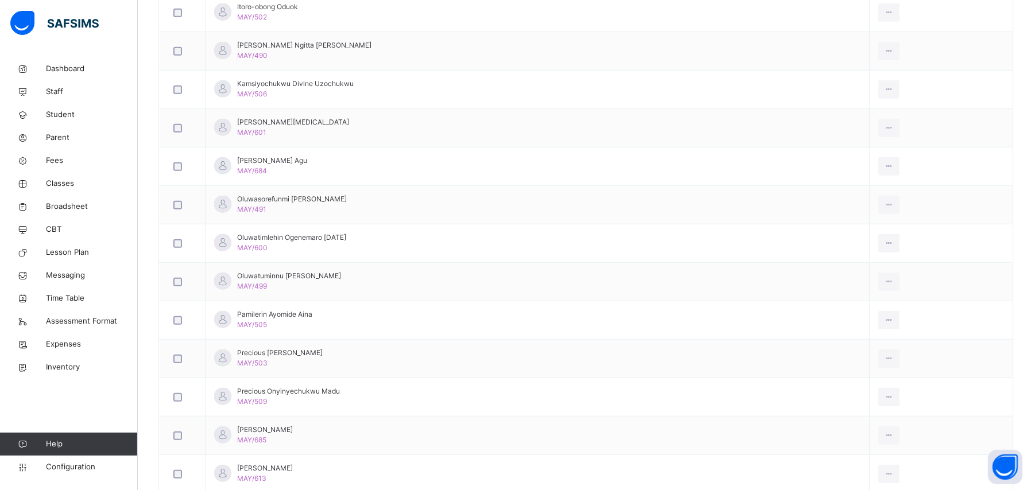
scroll to position [912, 0]
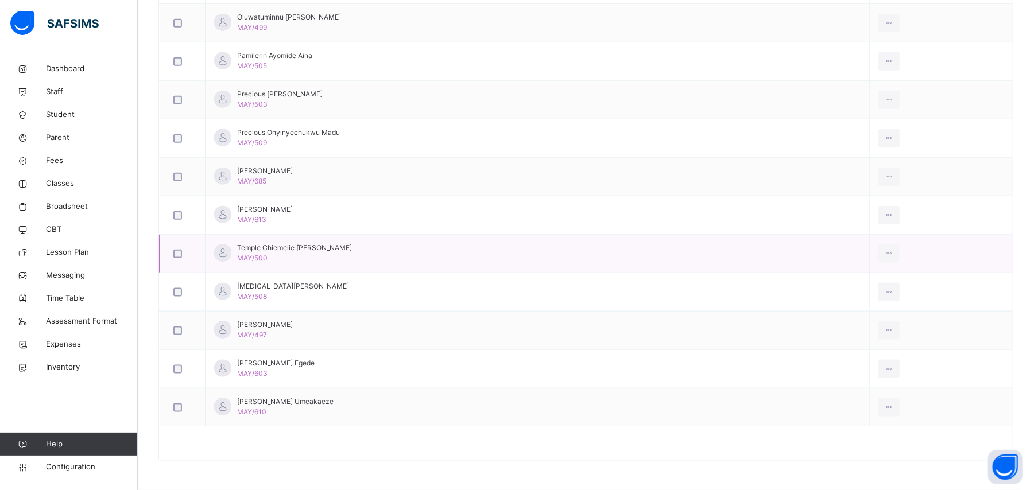
click at [692, 271] on td "Temple Chiemelie Umeh MAY/500" at bounding box center [538, 254] width 664 height 38
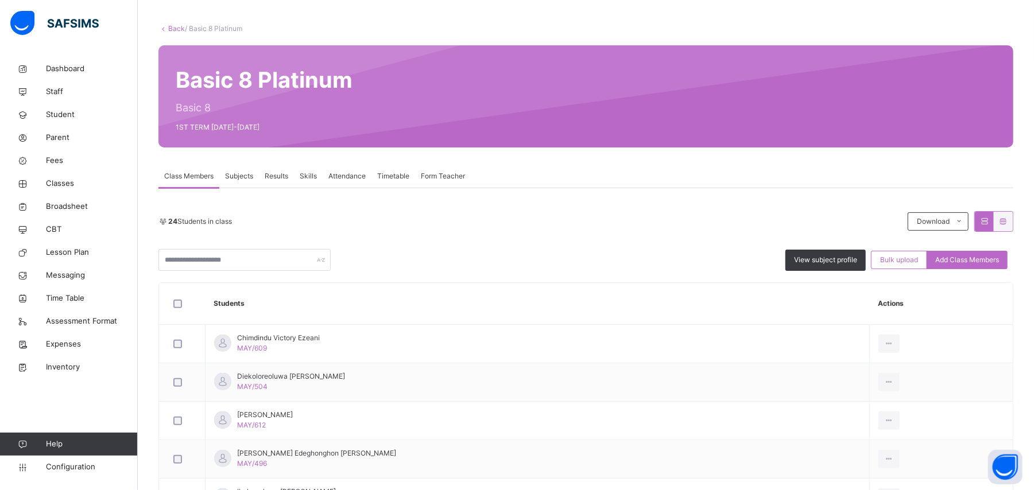
scroll to position [49, 0]
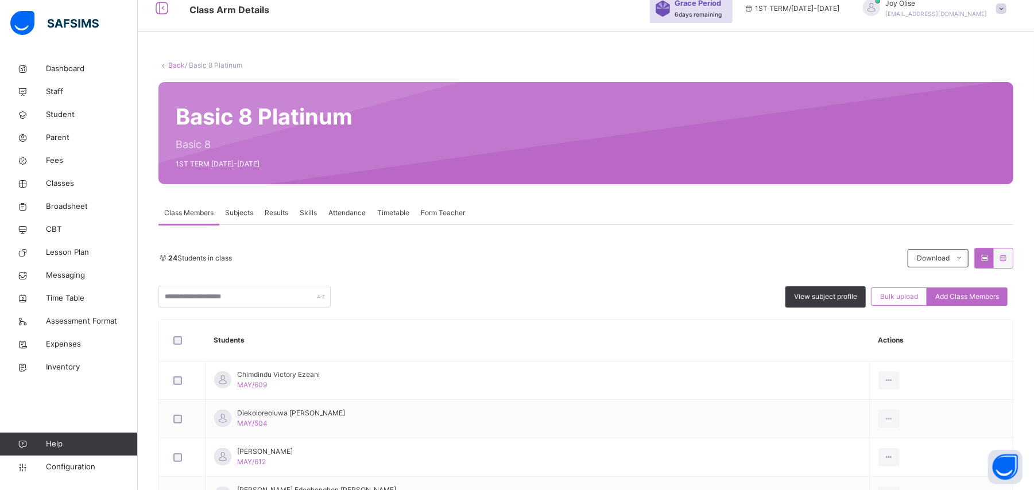
click at [177, 64] on link "Back" at bounding box center [176, 65] width 17 height 9
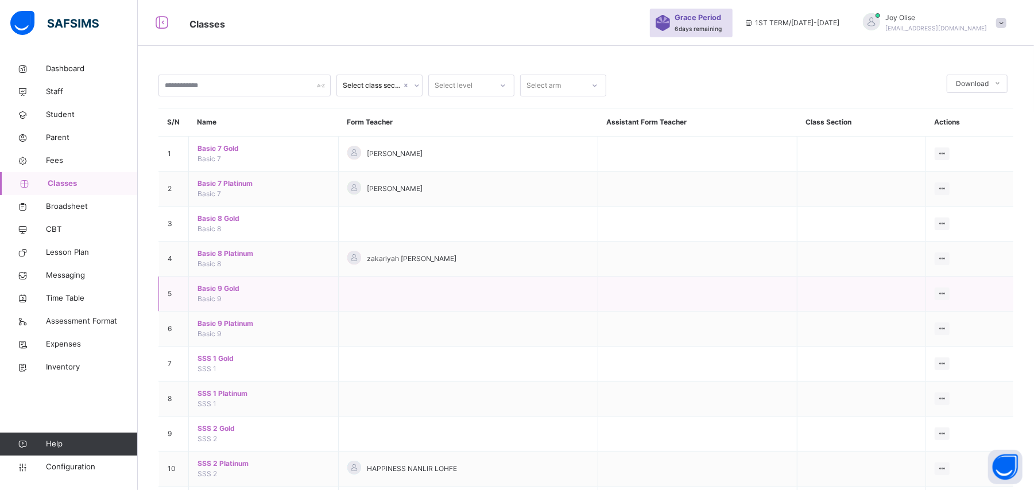
scroll to position [49, 0]
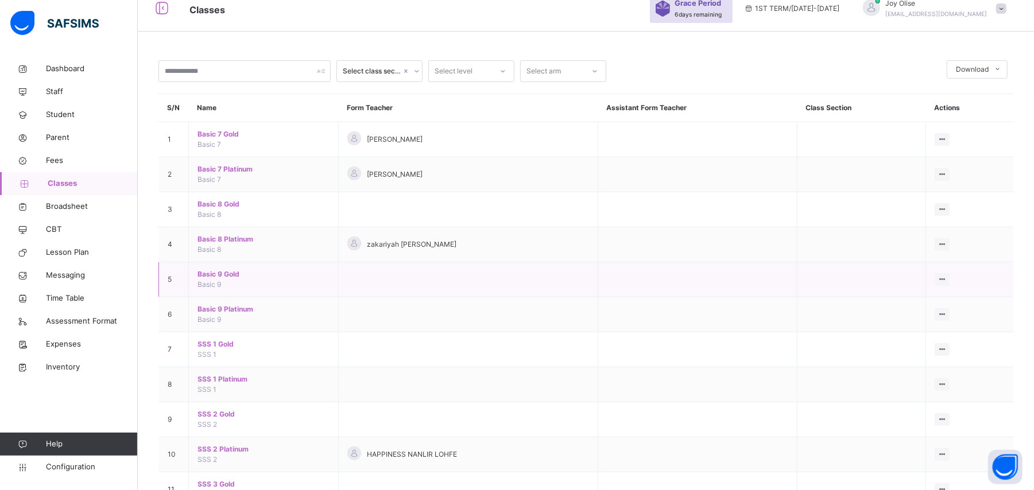
click at [217, 281] on span "Basic 9" at bounding box center [210, 284] width 24 height 9
click at [223, 274] on span "Basic 9 Gold" at bounding box center [264, 274] width 132 height 10
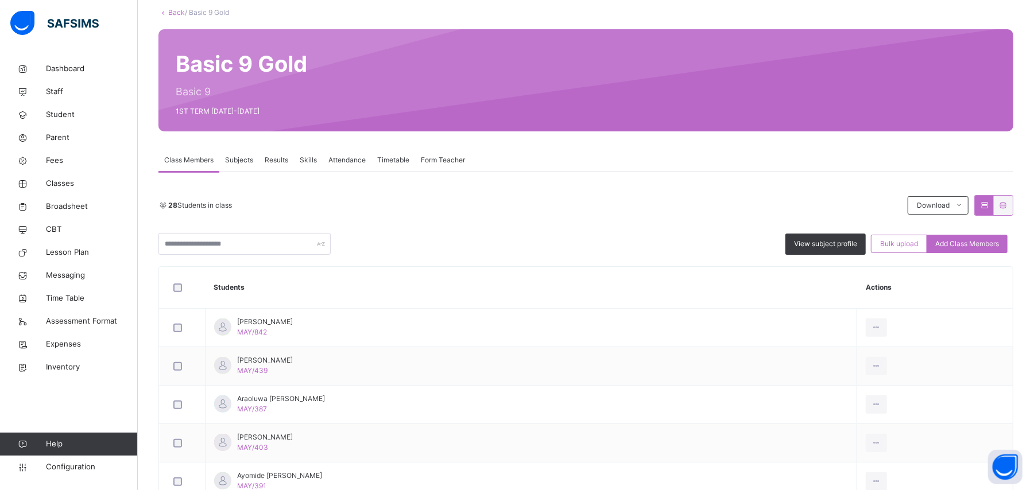
scroll to position [92, 0]
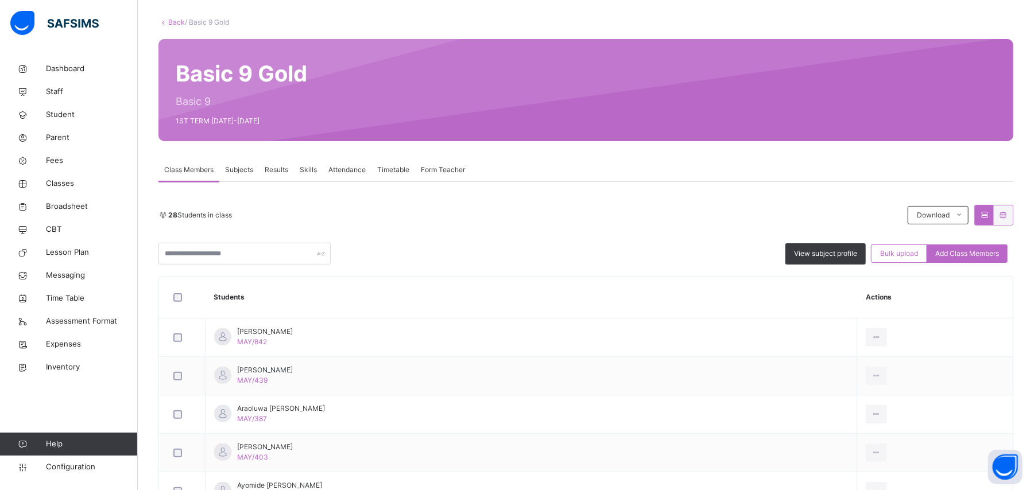
click at [172, 21] on link "Back" at bounding box center [176, 22] width 17 height 9
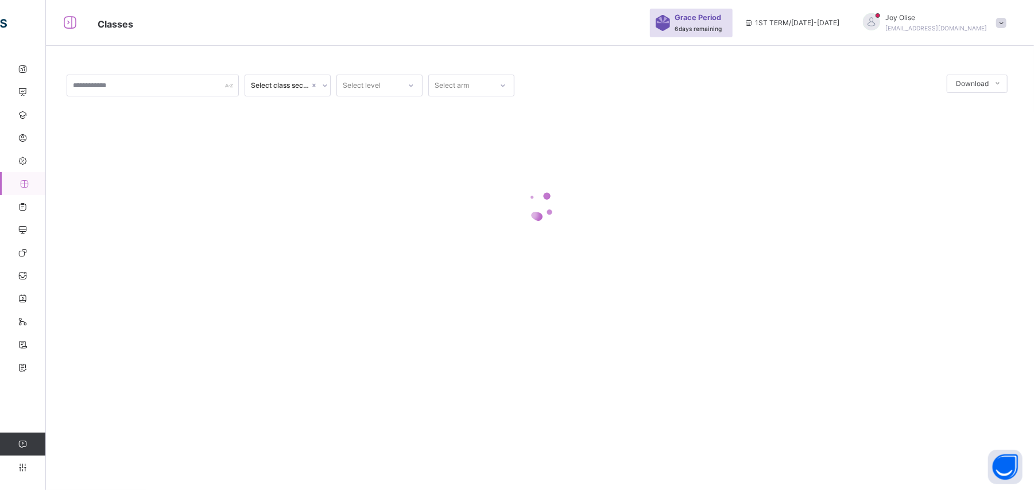
scroll to position [34, 0]
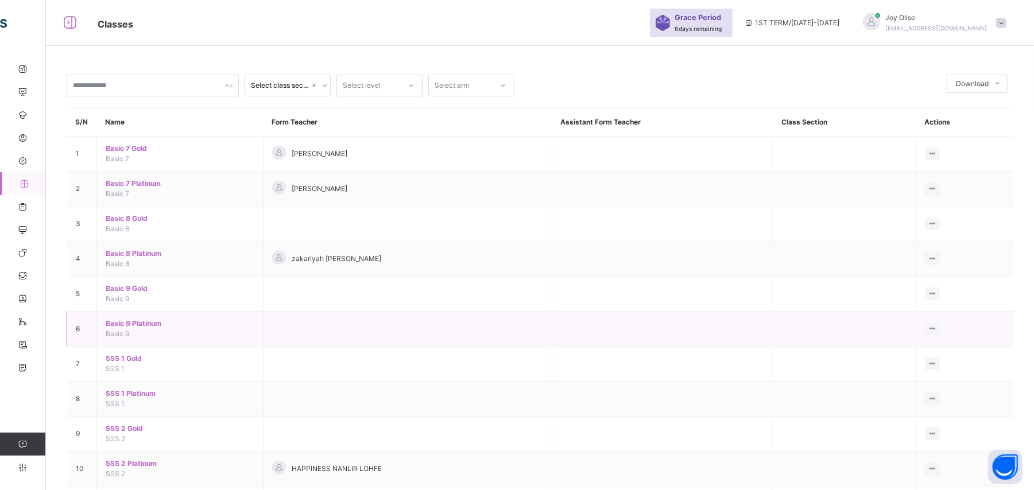
click at [136, 327] on span "Basic 9 Platinum" at bounding box center [180, 324] width 149 height 10
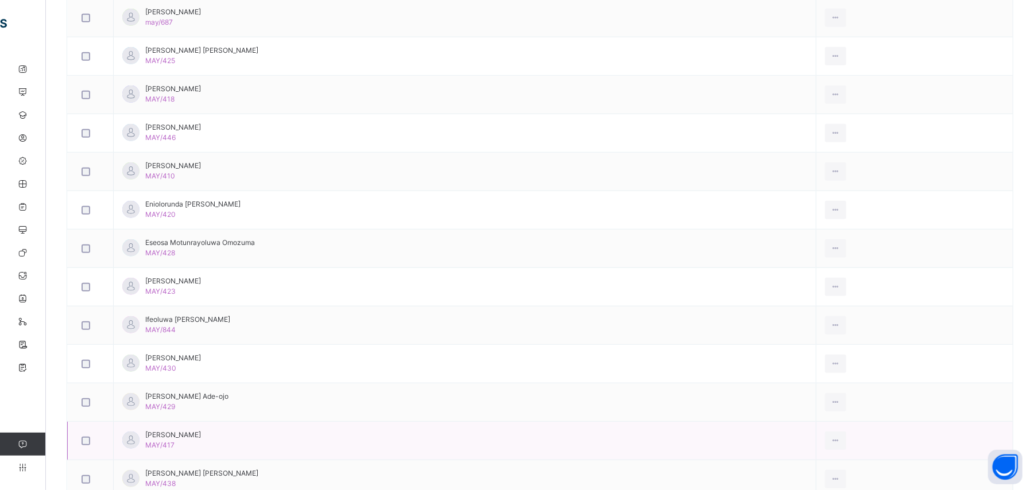
scroll to position [451, 0]
click at [651, 452] on td "Iseoluwa Ezekiel Oluwole MAY/430" at bounding box center [465, 440] width 703 height 38
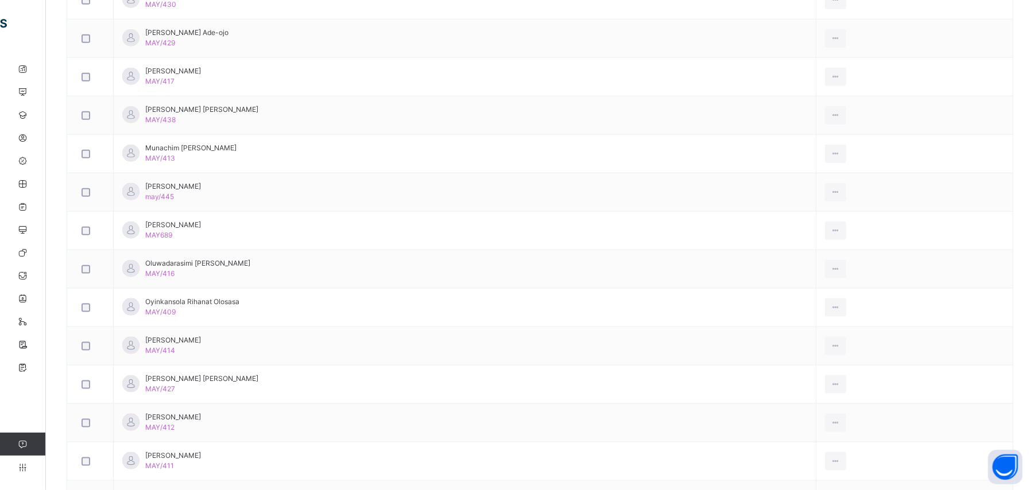
scroll to position [901, 0]
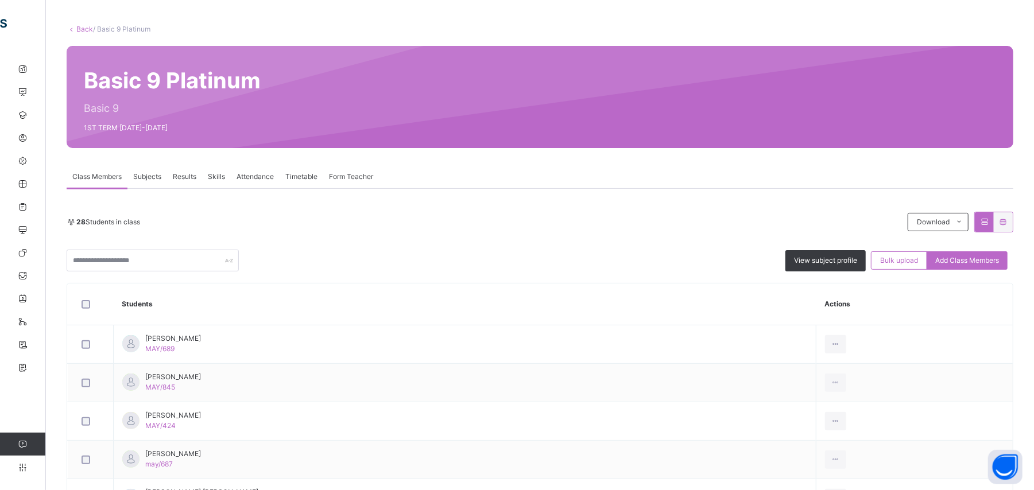
scroll to position [0, 0]
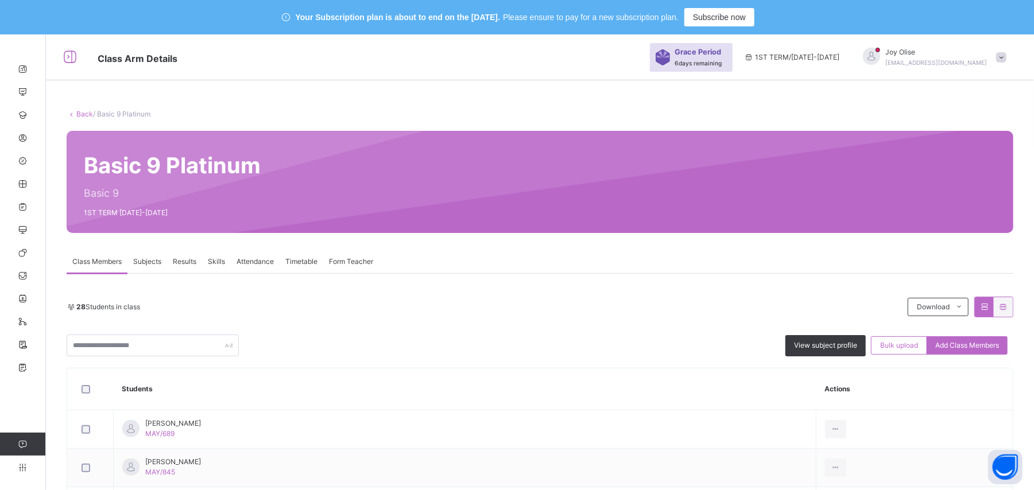
click at [78, 113] on link "Back" at bounding box center [84, 114] width 17 height 9
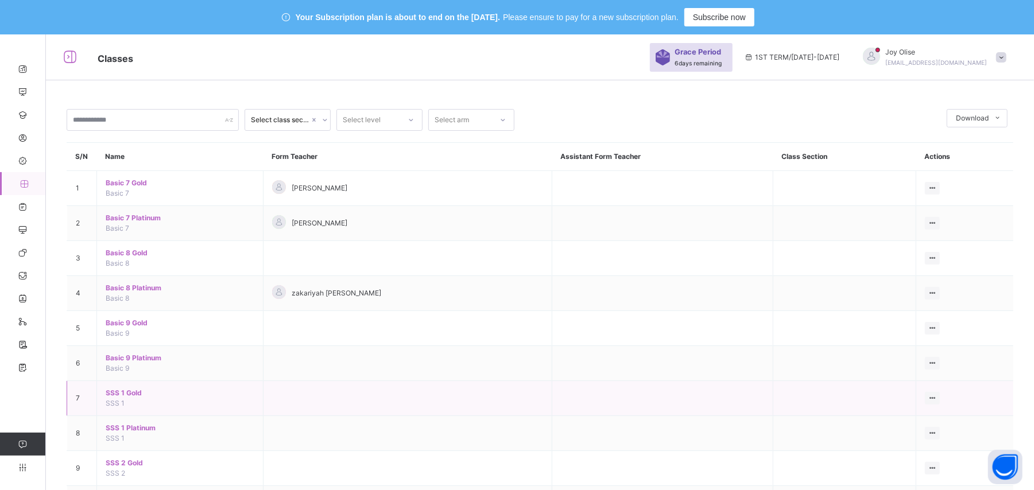
click at [124, 397] on span "SSS 1 Gold" at bounding box center [180, 393] width 149 height 10
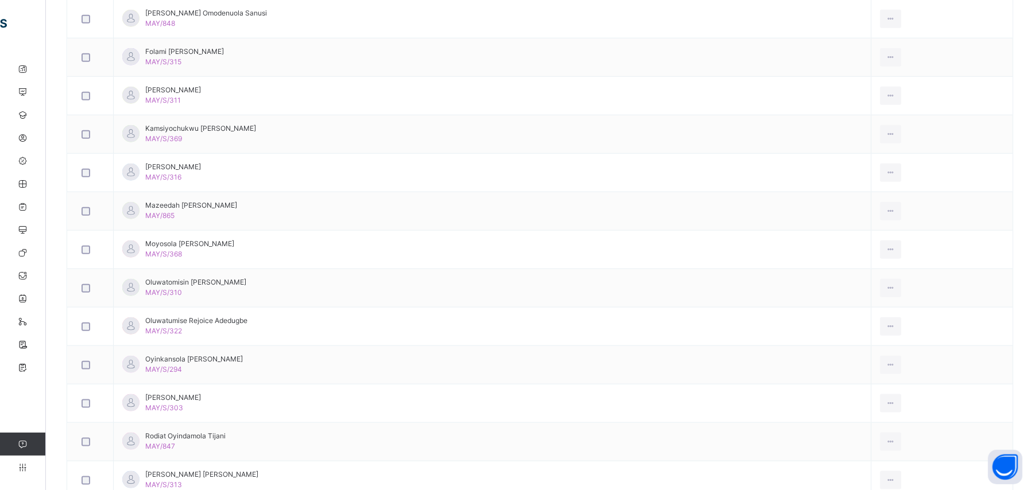
scroll to position [807, 0]
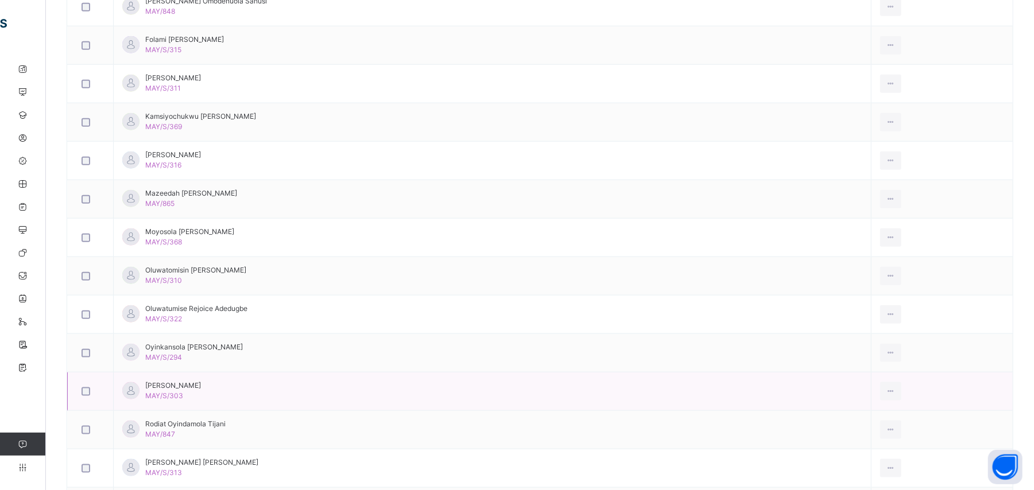
drag, startPoint x: 1045, startPoint y: 189, endPoint x: 1019, endPoint y: 409, distance: 221.5
click at [1013, 409] on td "View Profile Remove from Class Transfer Student" at bounding box center [942, 392] width 141 height 38
click at [1013, 387] on td "View Profile Remove from Class Transfer Student" at bounding box center [942, 392] width 141 height 38
drag, startPoint x: 1027, startPoint y: 373, endPoint x: 1029, endPoint y: 339, distance: 34.5
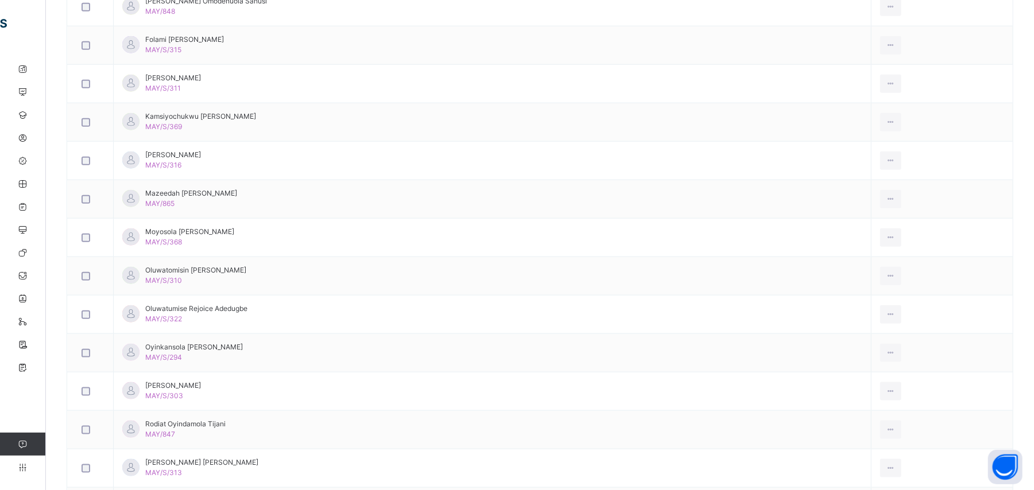
drag, startPoint x: 1029, startPoint y: 339, endPoint x: 1045, endPoint y: 249, distance: 91.6
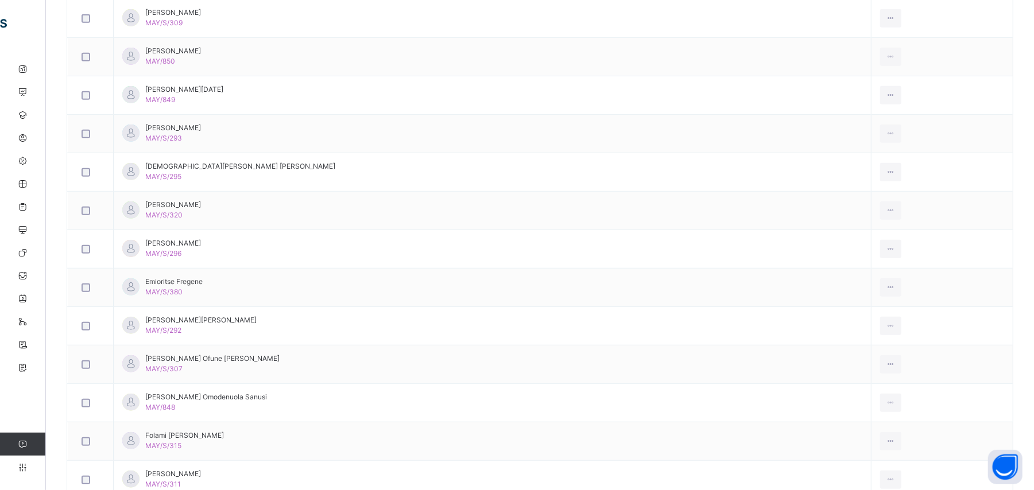
scroll to position [386, 0]
